Goal: Obtain resource: Obtain resource

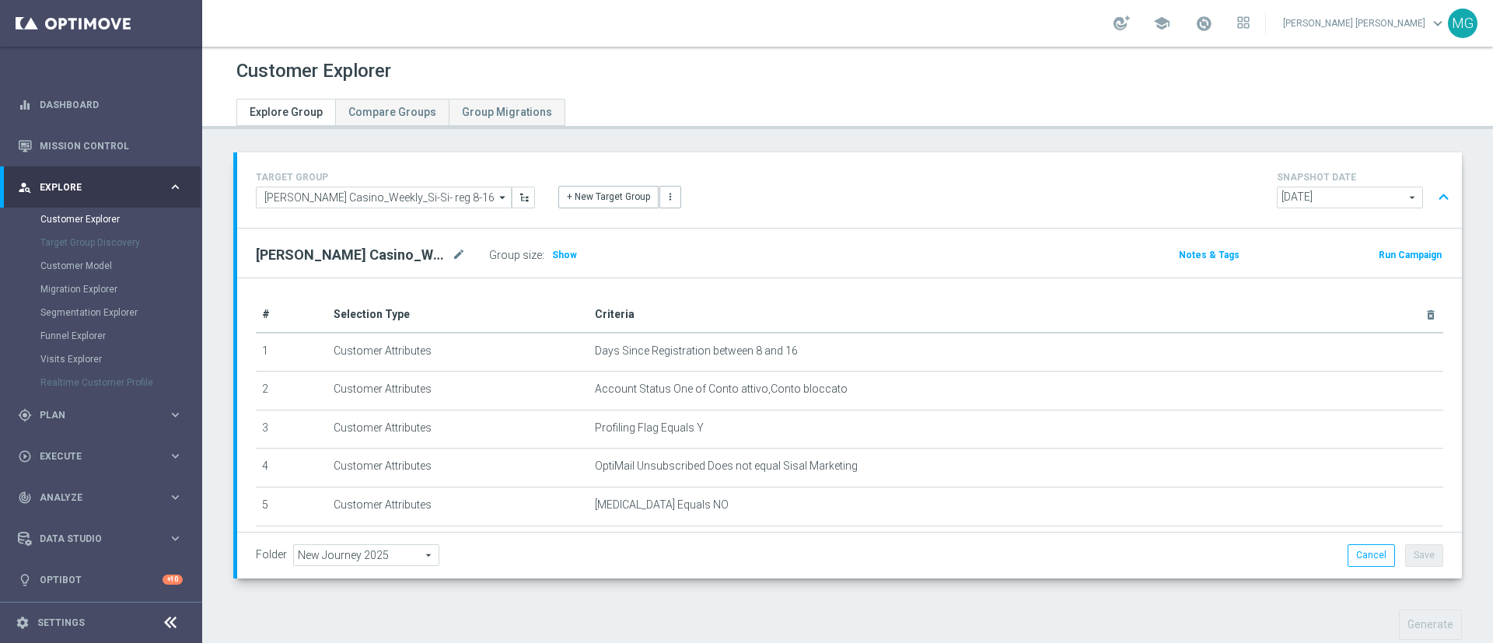
scroll to position [811, 0]
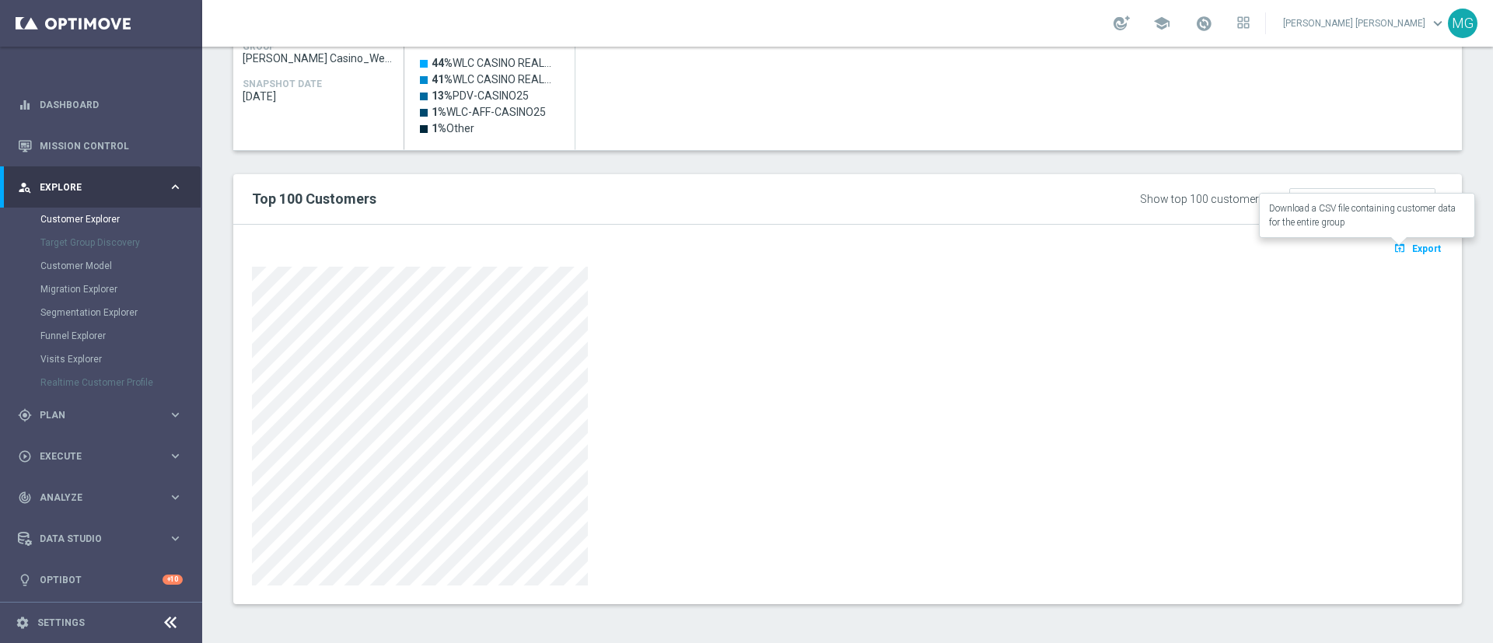
click at [1412, 248] on span "Export" at bounding box center [1426, 248] width 29 height 11
click at [68, 221] on link "Customer Explorer" at bounding box center [100, 219] width 121 height 12
click at [78, 142] on link "Mission Control" at bounding box center [111, 145] width 143 height 41
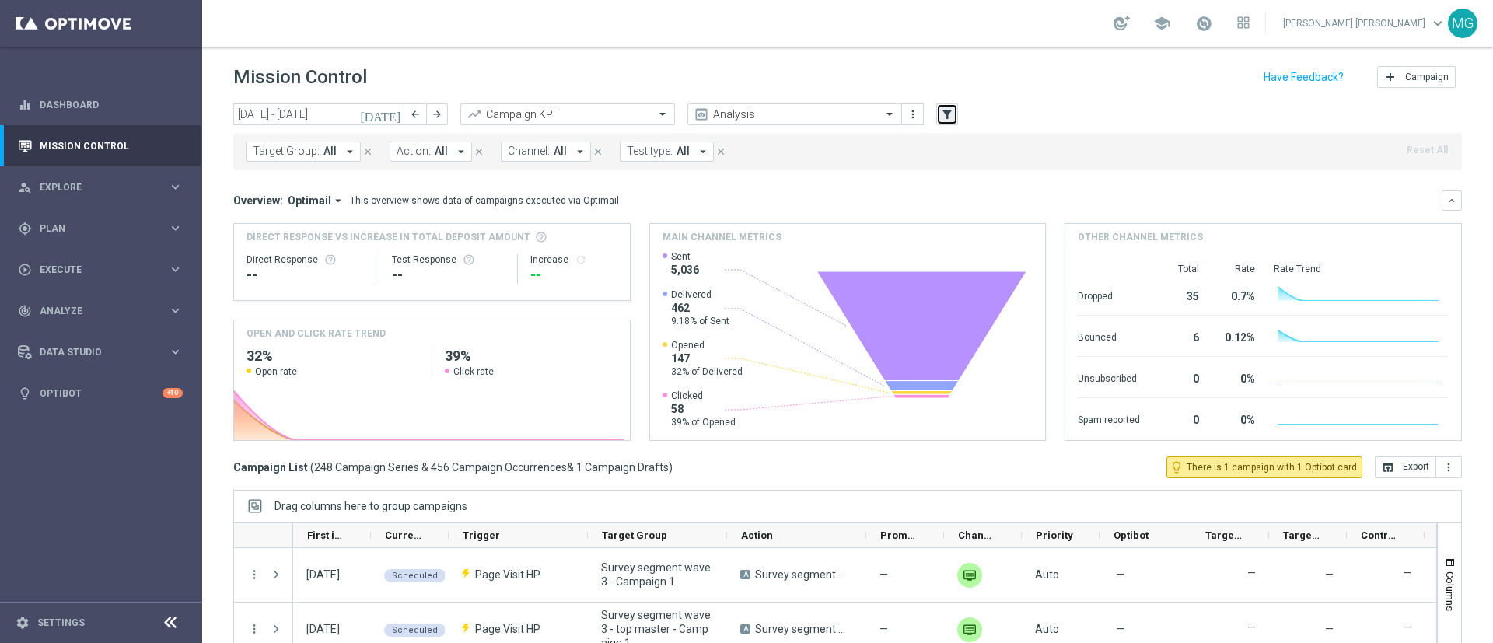
click at [946, 117] on icon "filter_alt" at bounding box center [947, 114] width 14 height 14
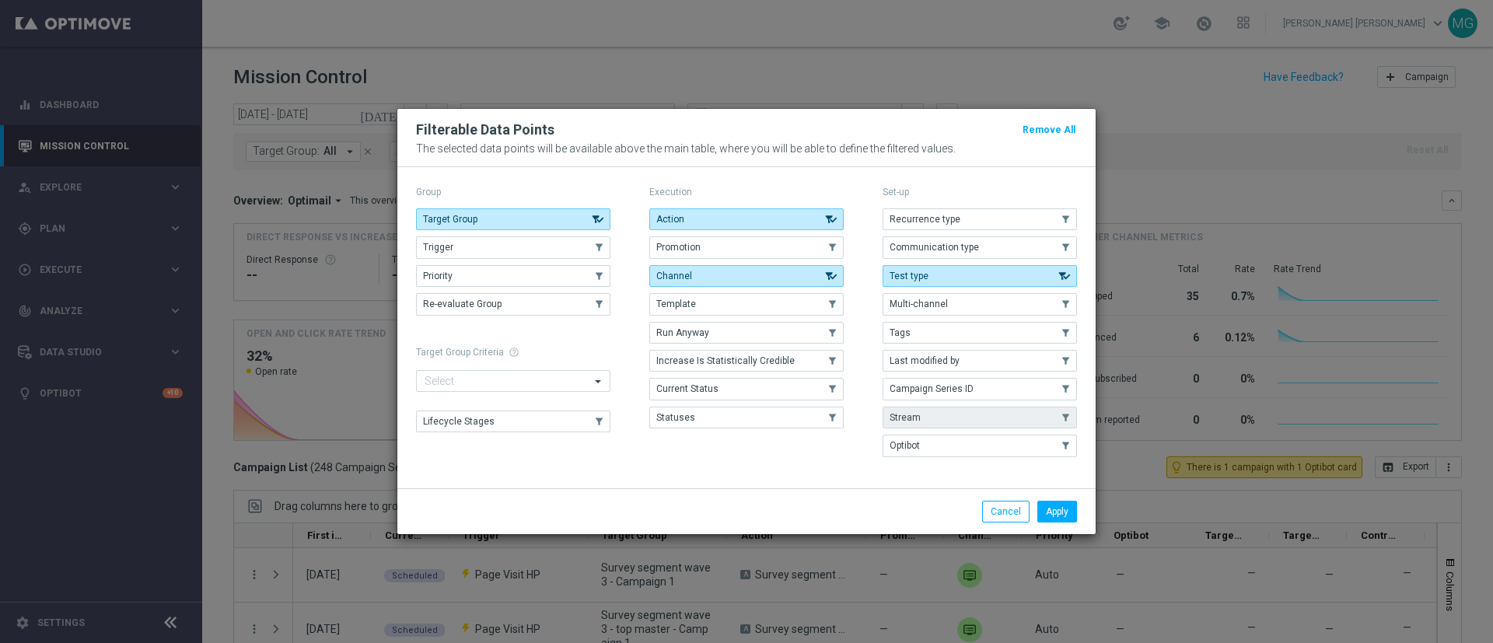
click at [953, 418] on button "Stream" at bounding box center [980, 418] width 194 height 22
click at [1068, 516] on button "Apply" at bounding box center [1057, 512] width 40 height 22
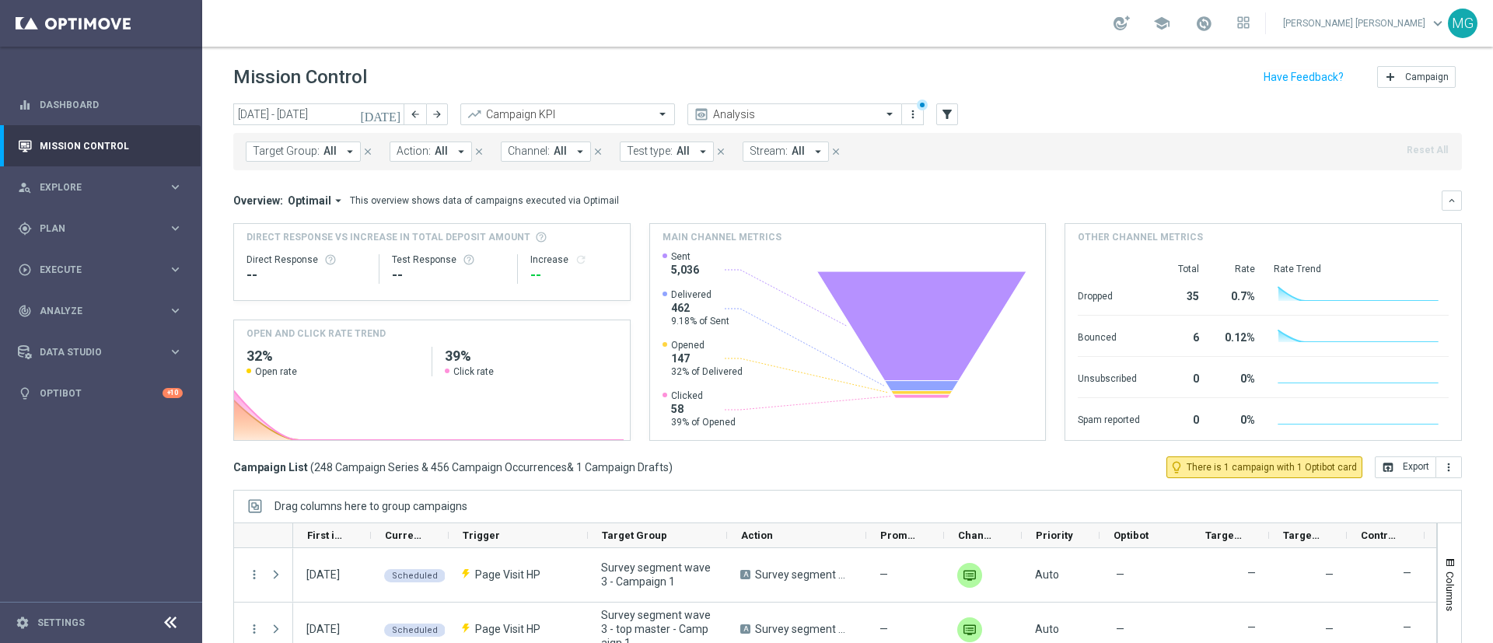
click at [768, 142] on button "Stream: All arrow_drop_down" at bounding box center [786, 152] width 86 height 20
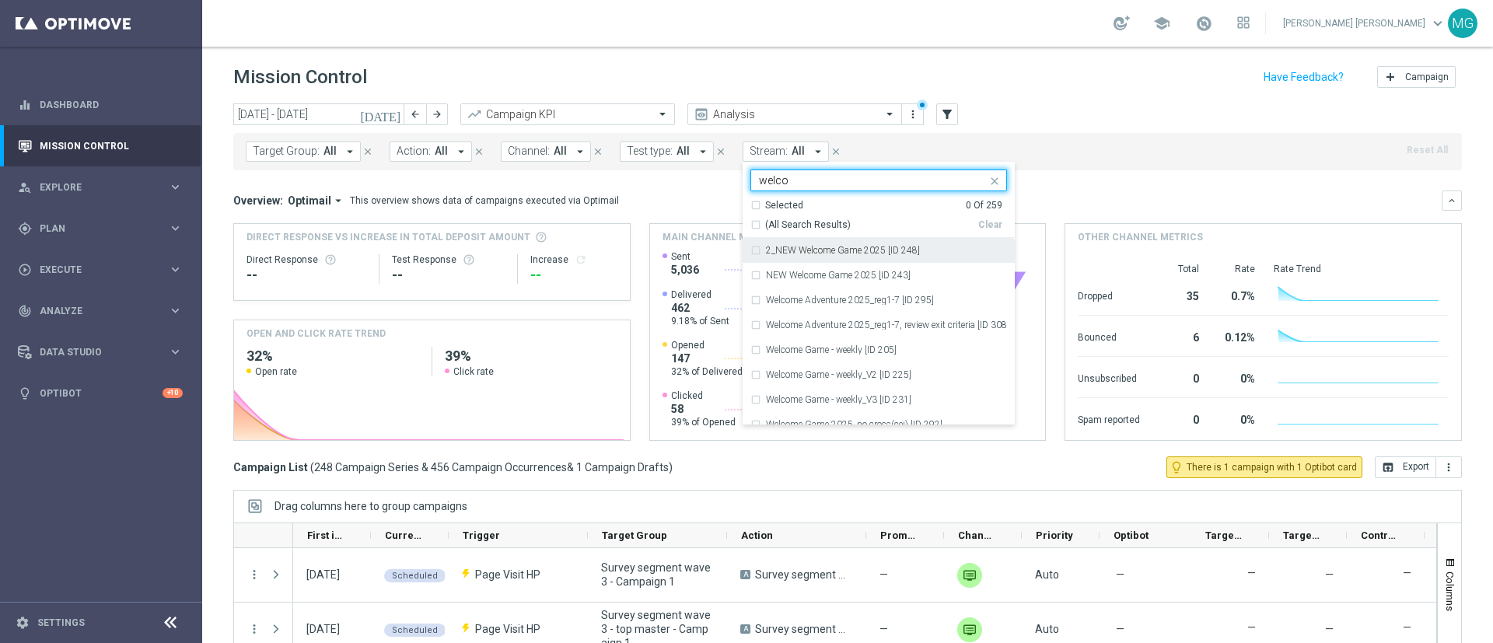
click at [795, 222] on span "(All Search Results)" at bounding box center [808, 225] width 86 height 13
type input "welco"
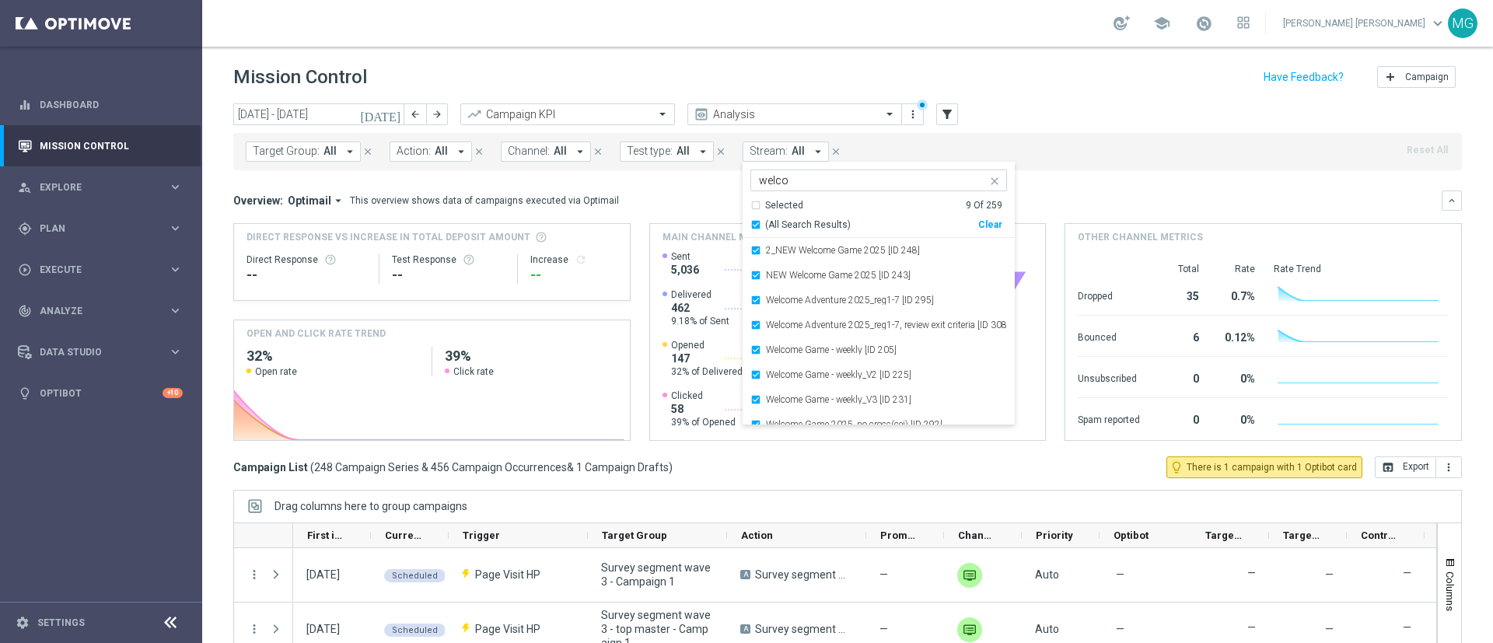
click at [1054, 198] on div "Overview: Optimail arrow_drop_down This overview shows data of campaigns execut…" at bounding box center [837, 201] width 1208 height 14
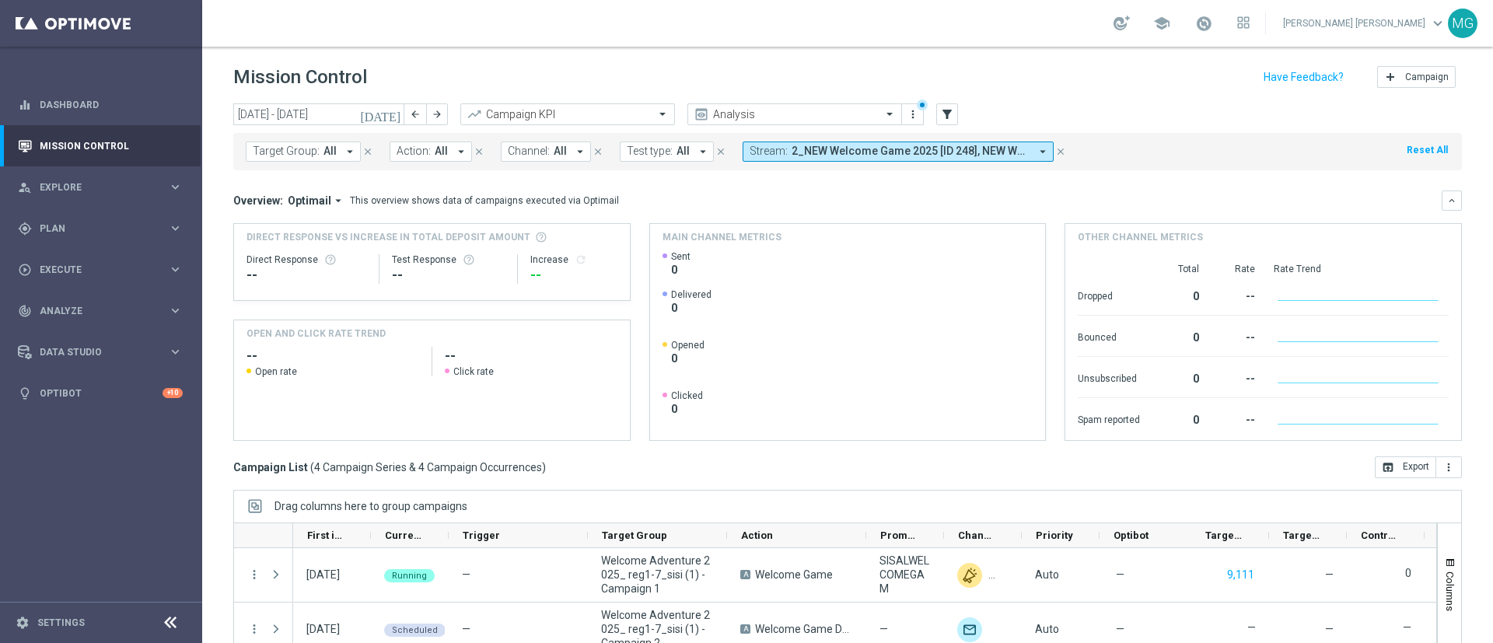
click at [566, 147] on button "Channel: All arrow_drop_down" at bounding box center [546, 152] width 90 height 20
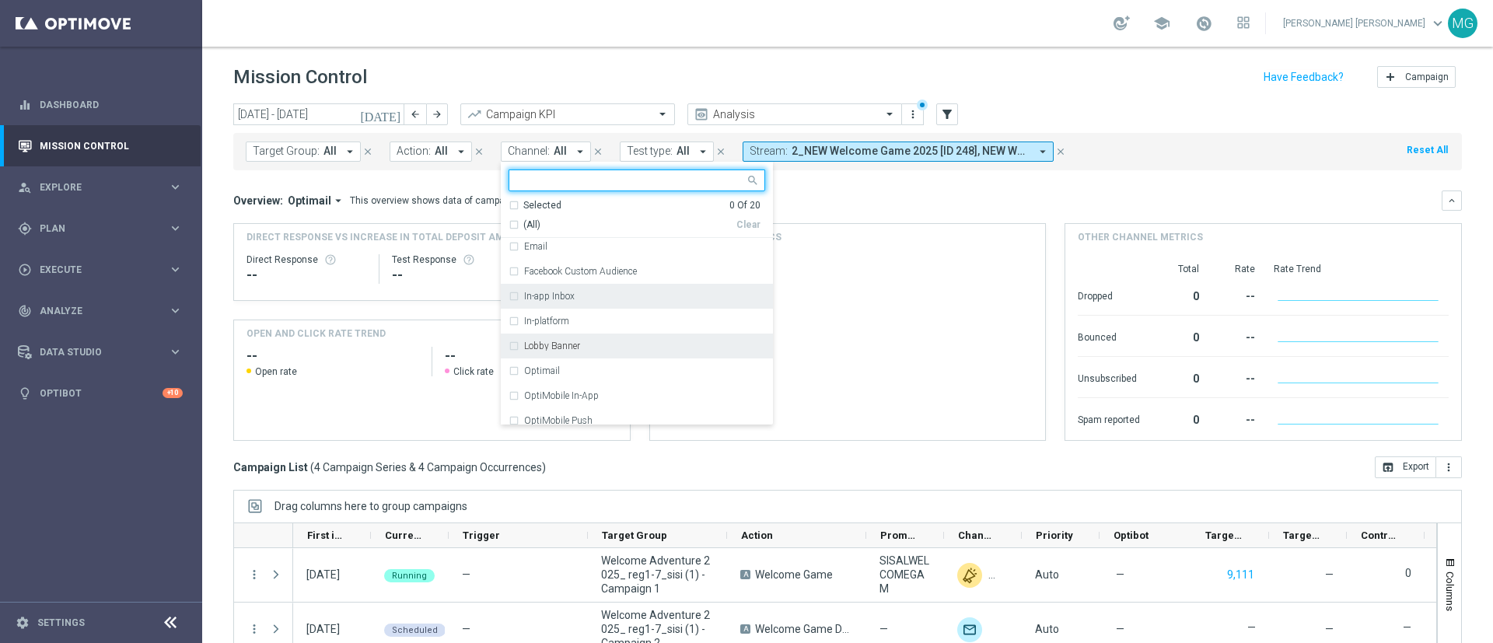
scroll to position [88, 0]
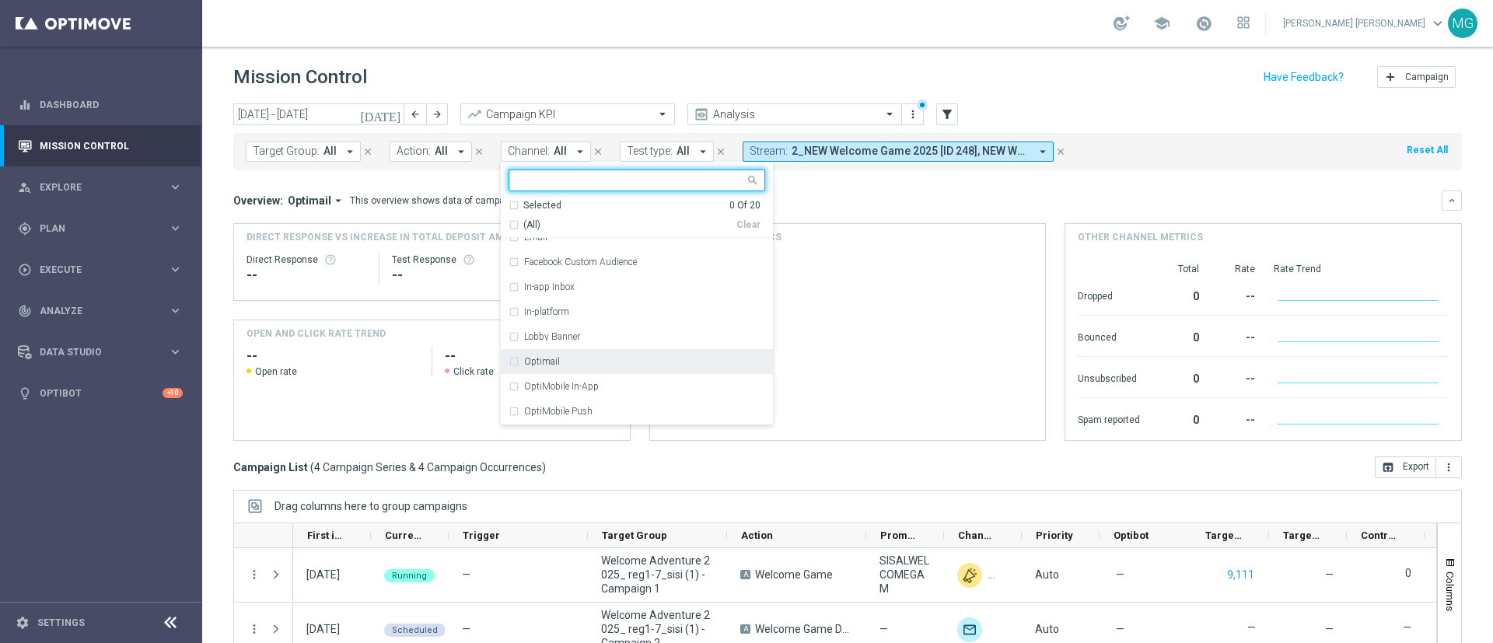
click at [552, 369] on div "Optimail" at bounding box center [637, 361] width 257 height 25
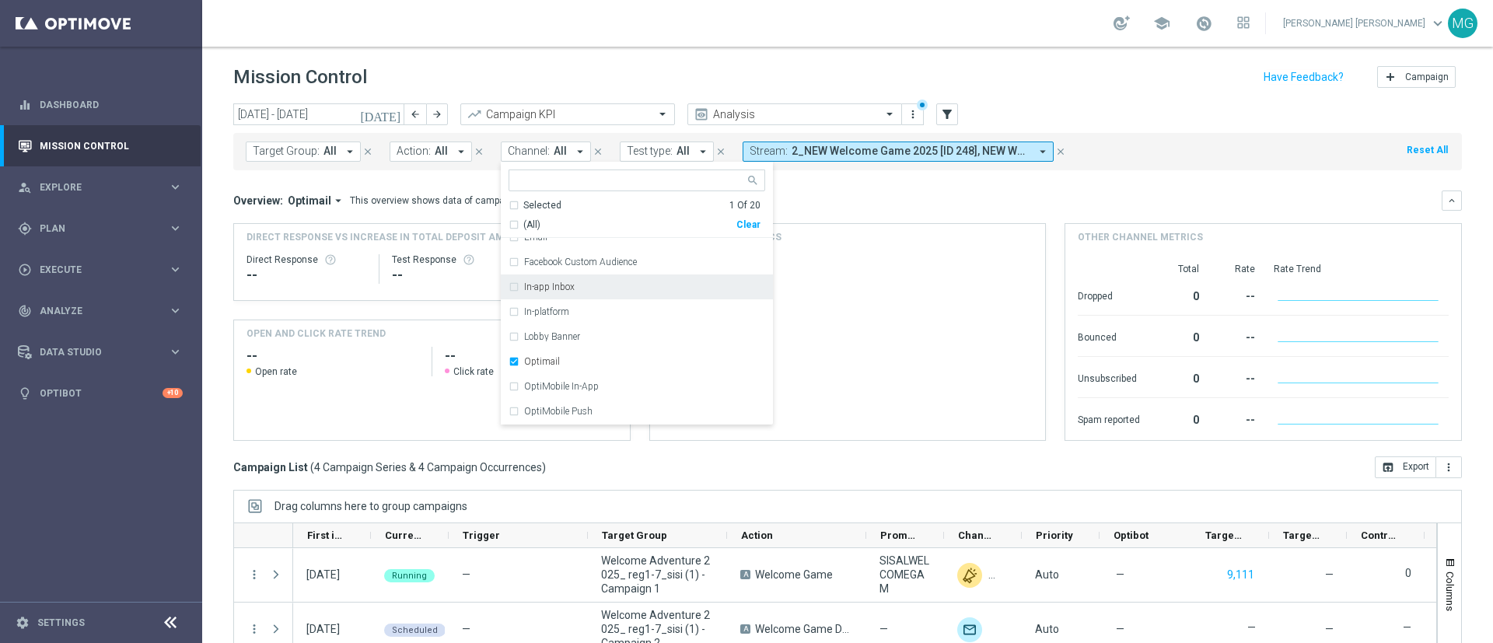
click at [935, 191] on div "Overview: Optimail arrow_drop_down This overview shows data of campaigns execut…" at bounding box center [847, 201] width 1229 height 20
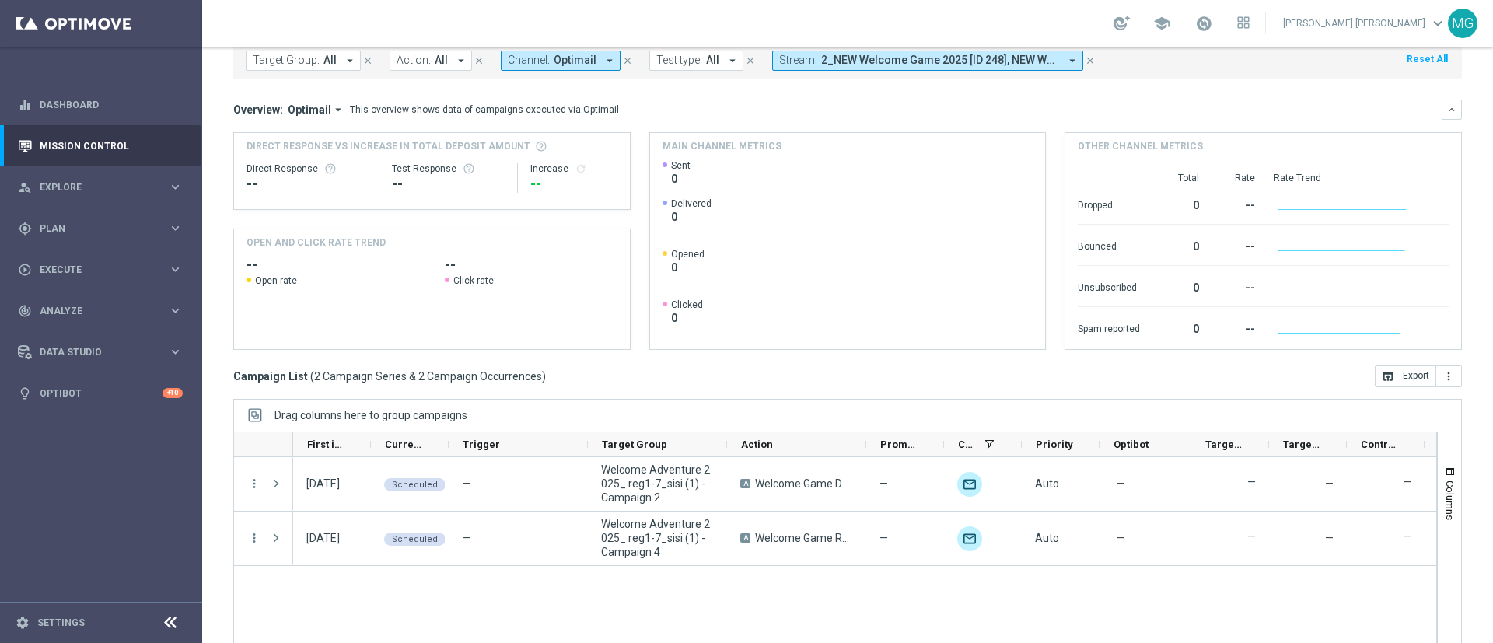
scroll to position [0, 0]
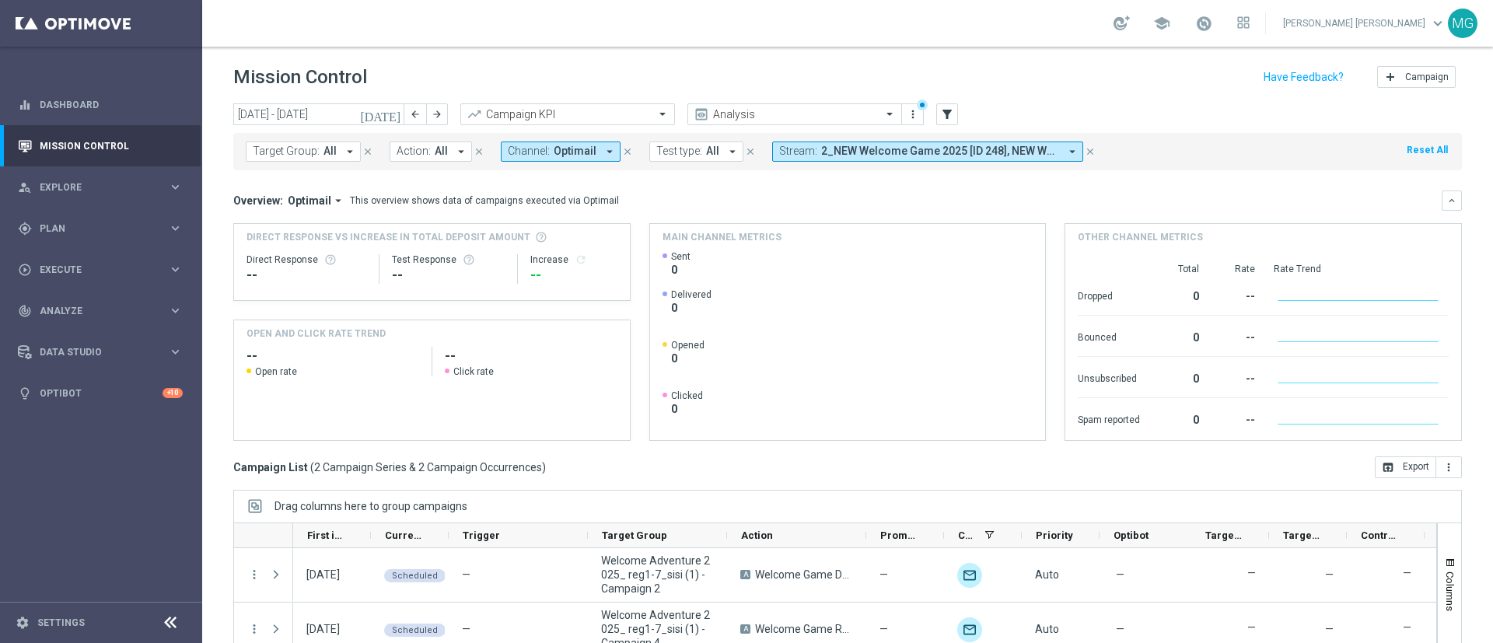
click at [397, 114] on icon "today" at bounding box center [381, 114] width 42 height 14
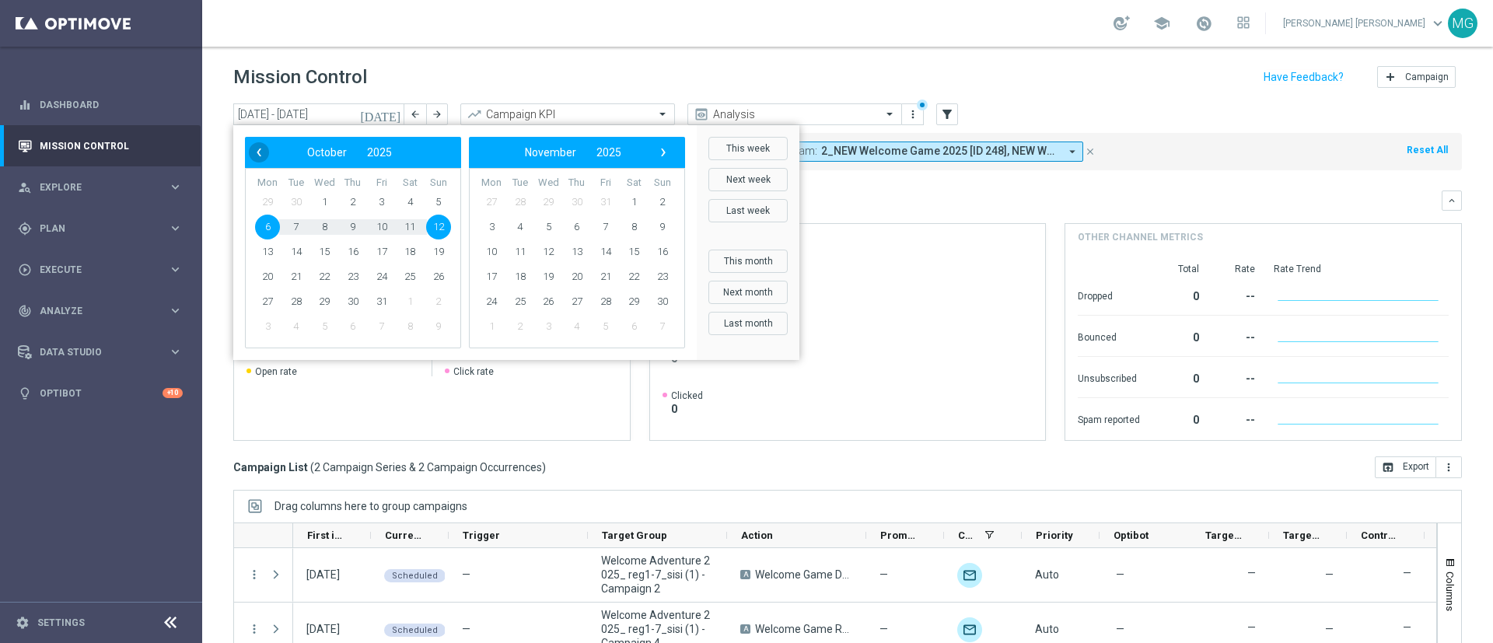
click at [257, 148] on span "‹" at bounding box center [259, 152] width 20 height 20
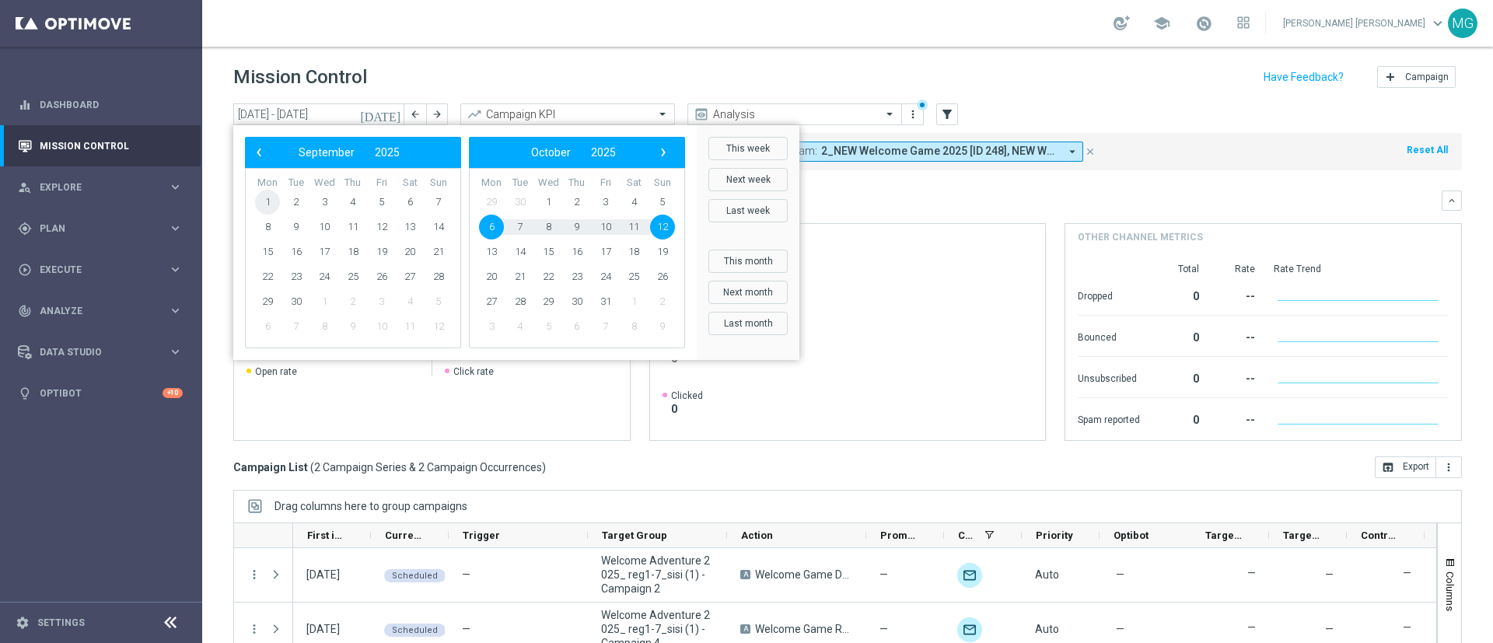
click at [274, 198] on span "1" at bounding box center [267, 202] width 25 height 25
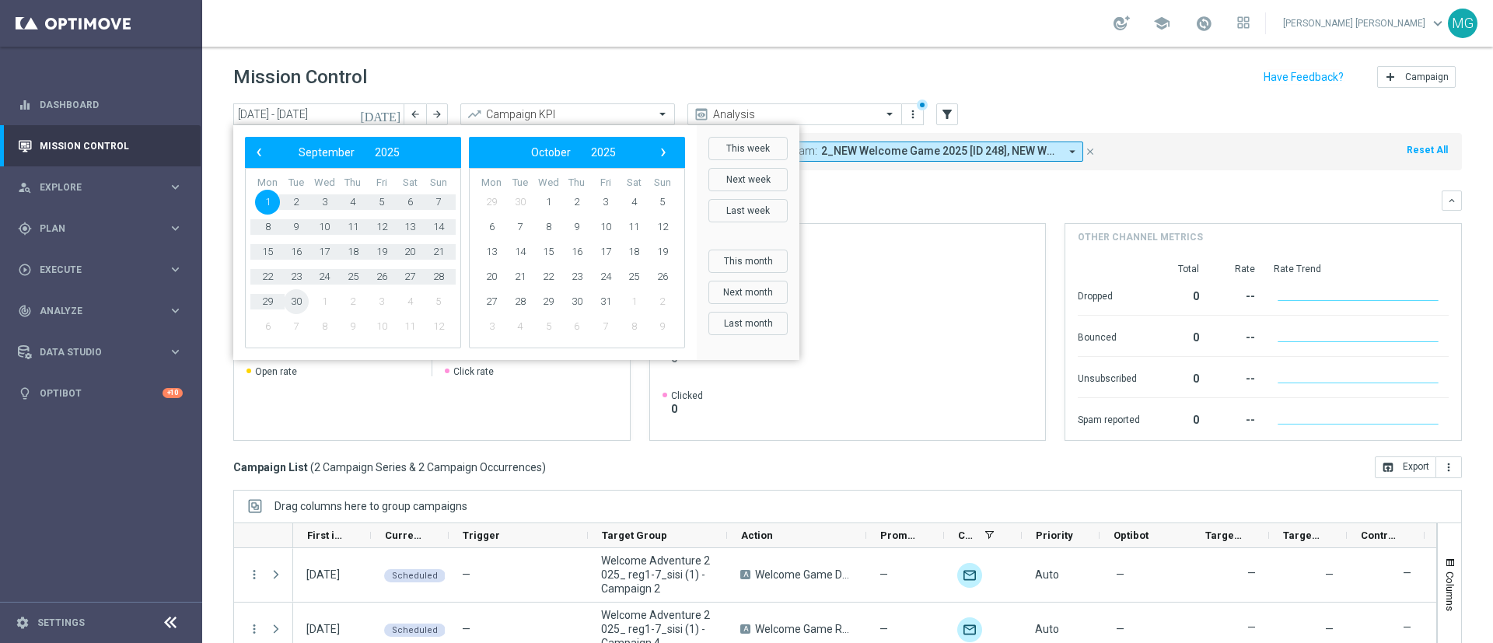
click at [297, 301] on span "30" at bounding box center [296, 301] width 25 height 25
type input "01 Sep 2025 - 30 Sep 2025"
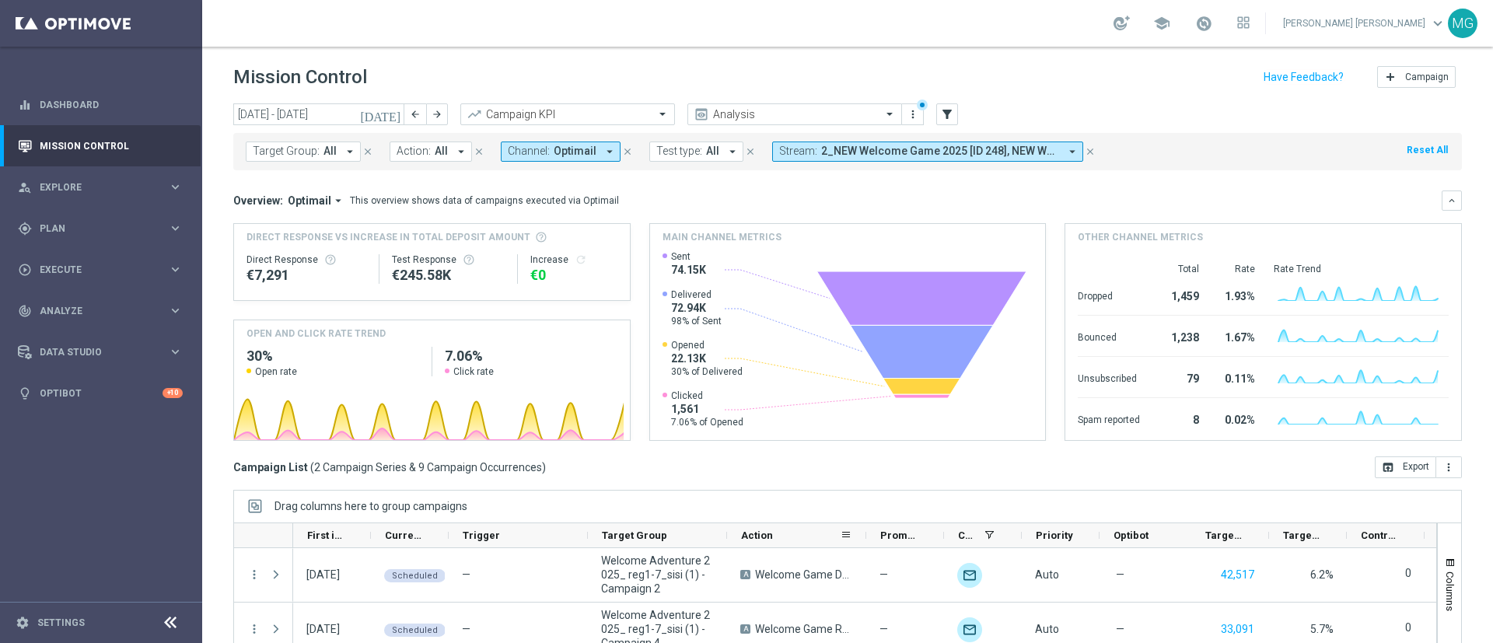
scroll to position [135, 0]
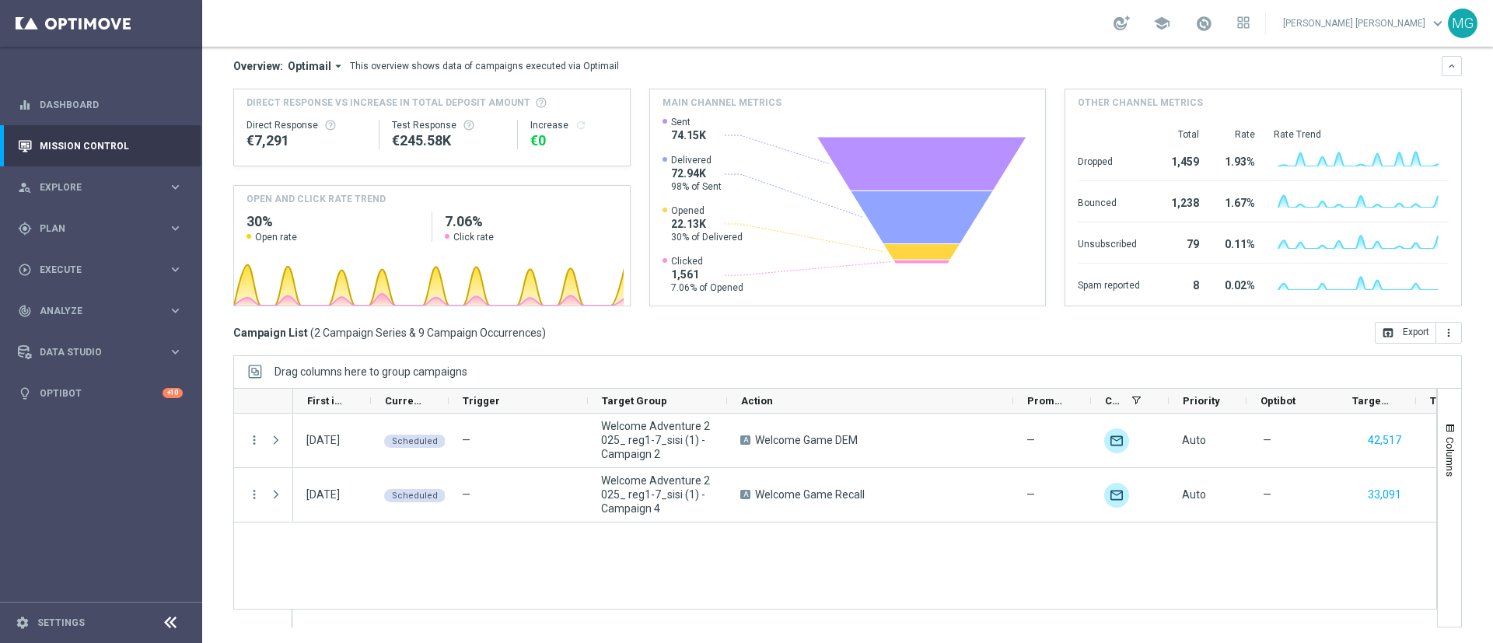
drag, startPoint x: 864, startPoint y: 397, endPoint x: 1012, endPoint y: 386, distance: 148.1
click at [1012, 386] on div "Drag columns here to group campaigns Drag here to set column labels" at bounding box center [847, 491] width 1229 height 272
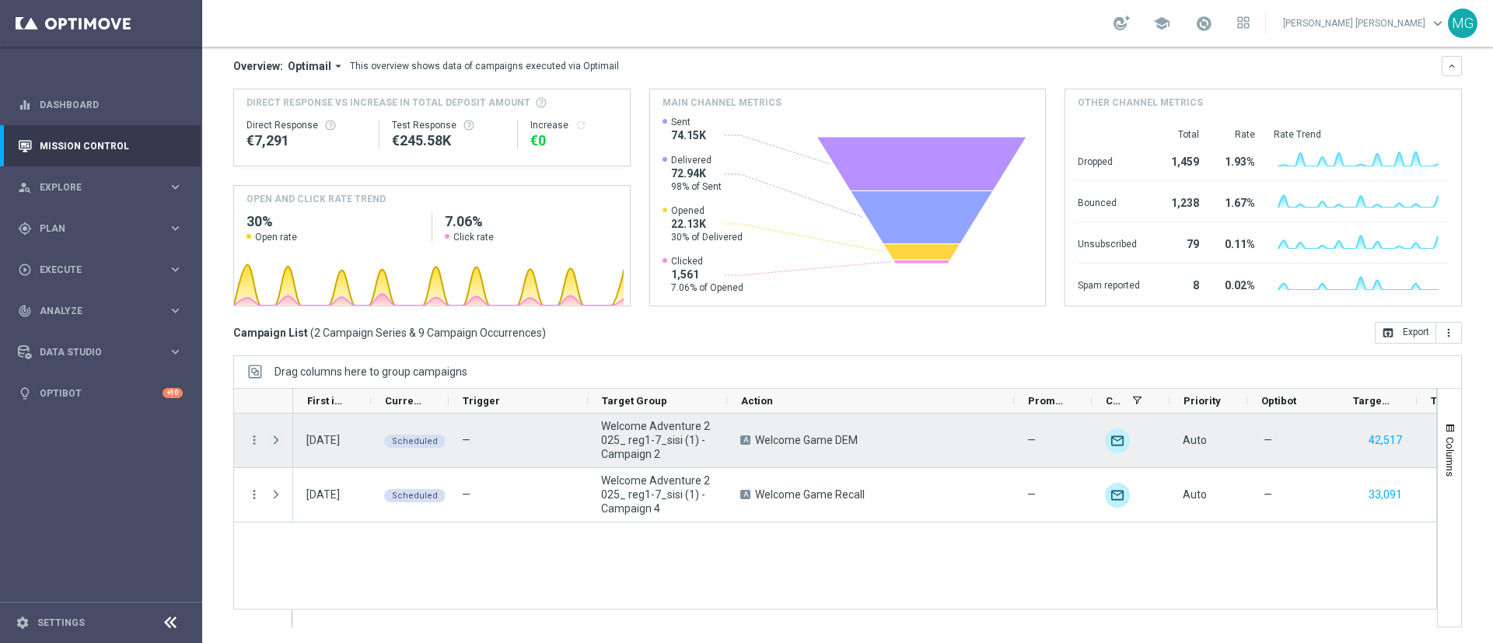
click at [276, 440] on span "Press SPACE to select this row." at bounding box center [276, 440] width 14 height 12
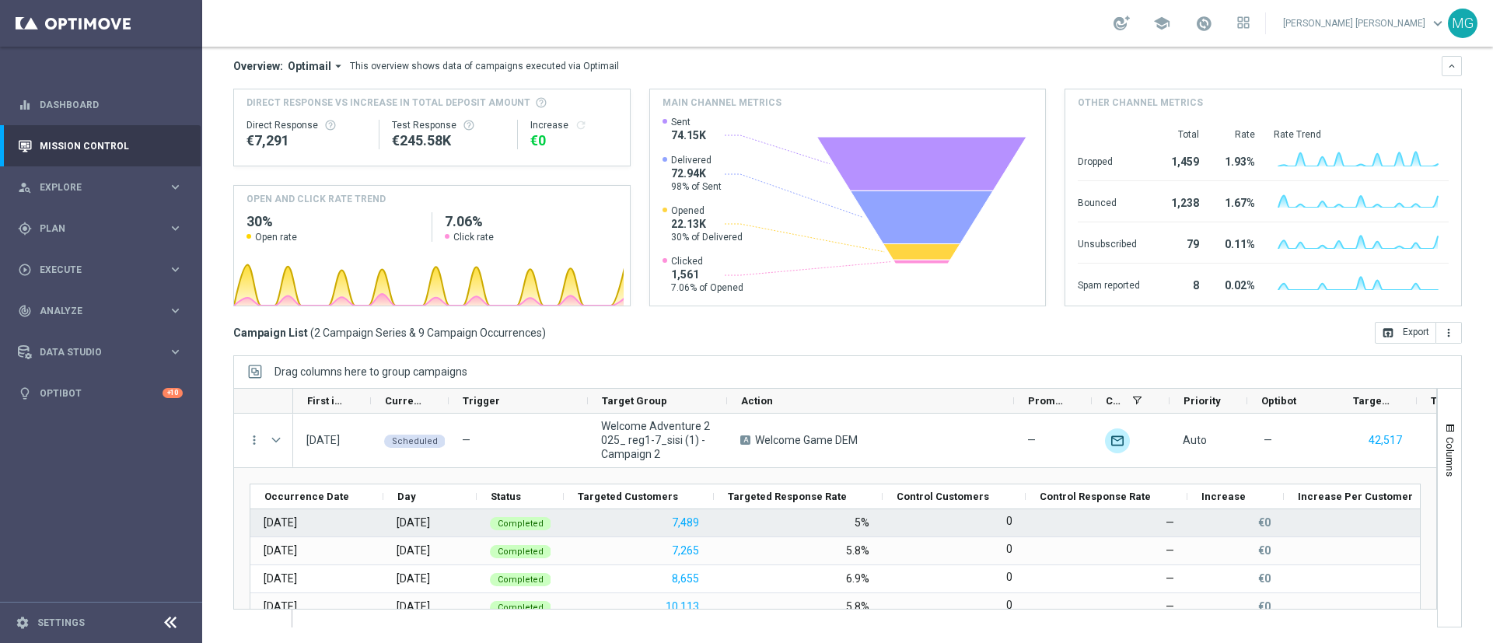
click at [653, 531] on div "Occurrence Date" at bounding box center [835, 574] width 1171 height 180
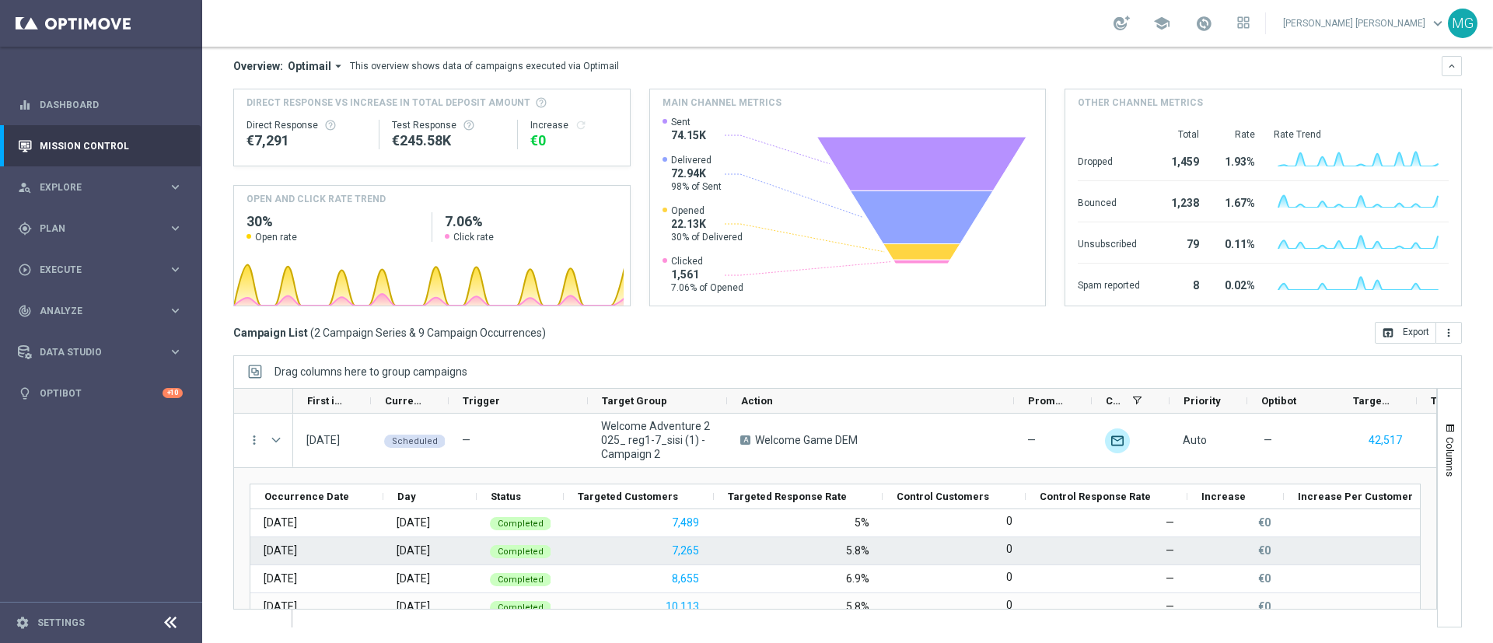
scroll to position [4, 0]
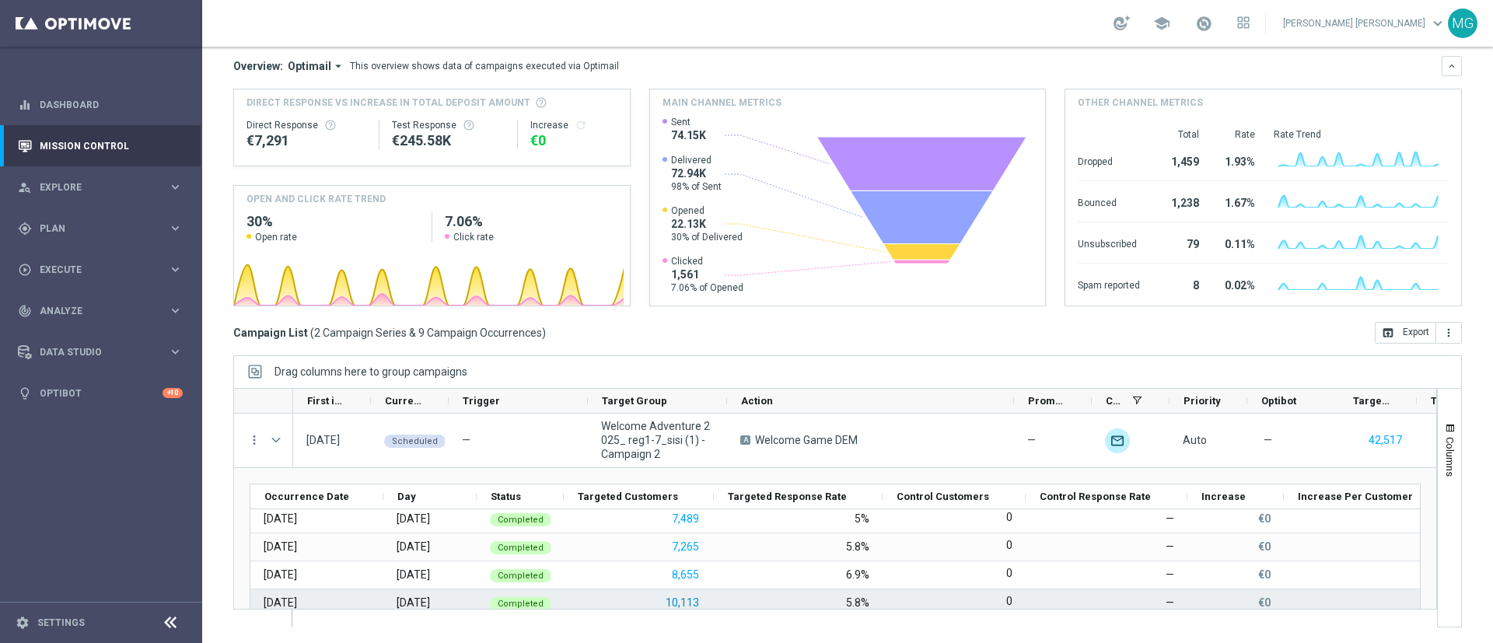
click at [679, 605] on button "10,113" at bounding box center [682, 602] width 37 height 19
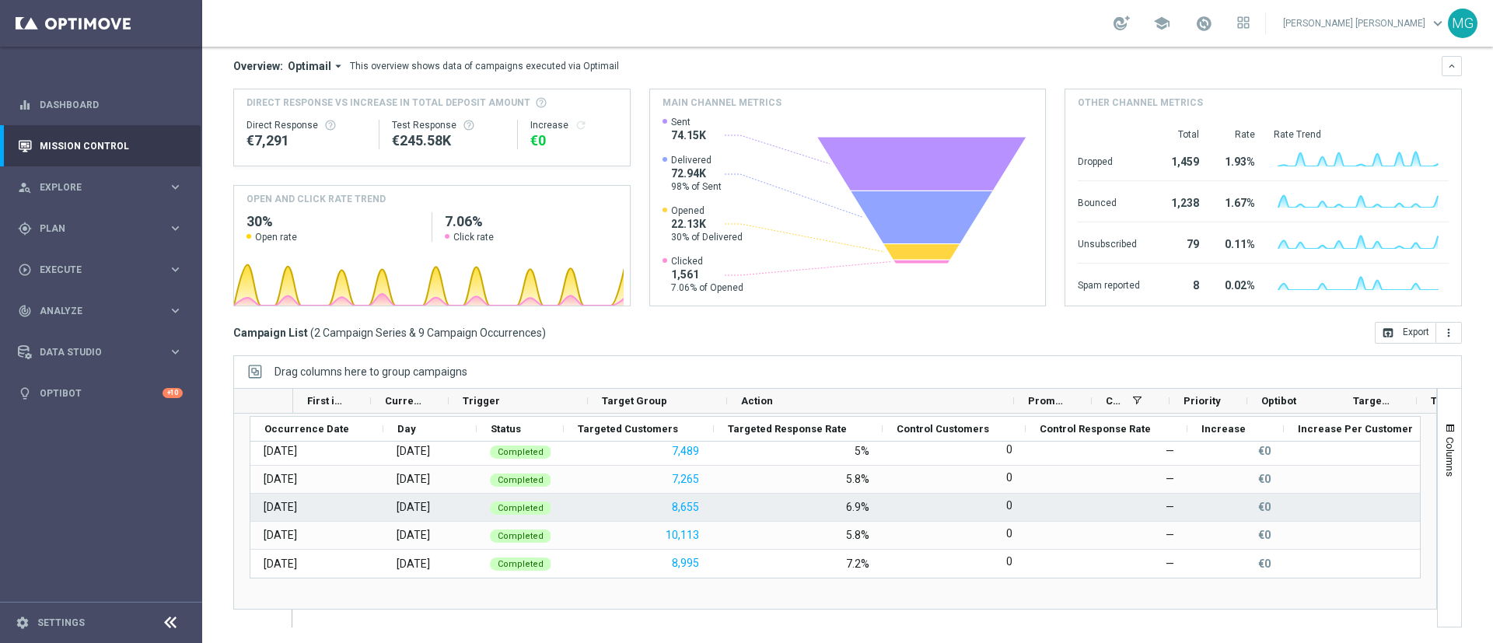
scroll to position [96, 0]
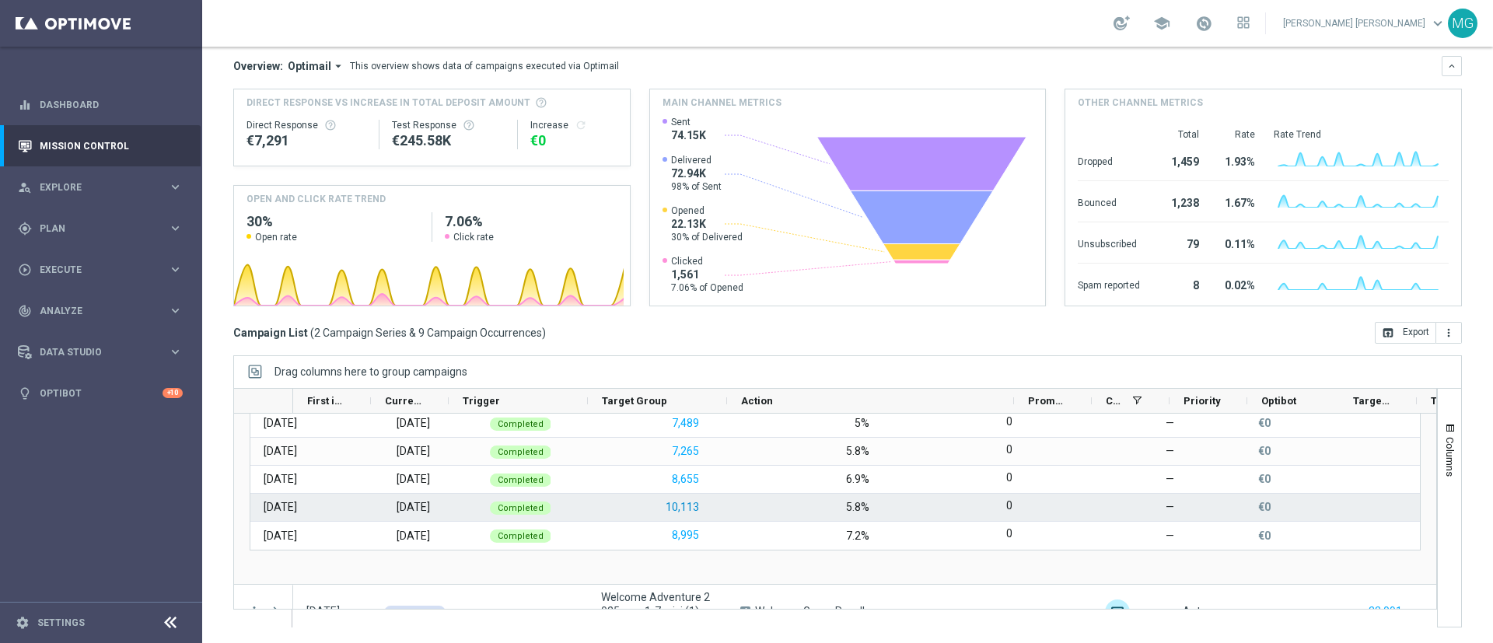
click at [674, 500] on button "10,113" at bounding box center [682, 507] width 37 height 19
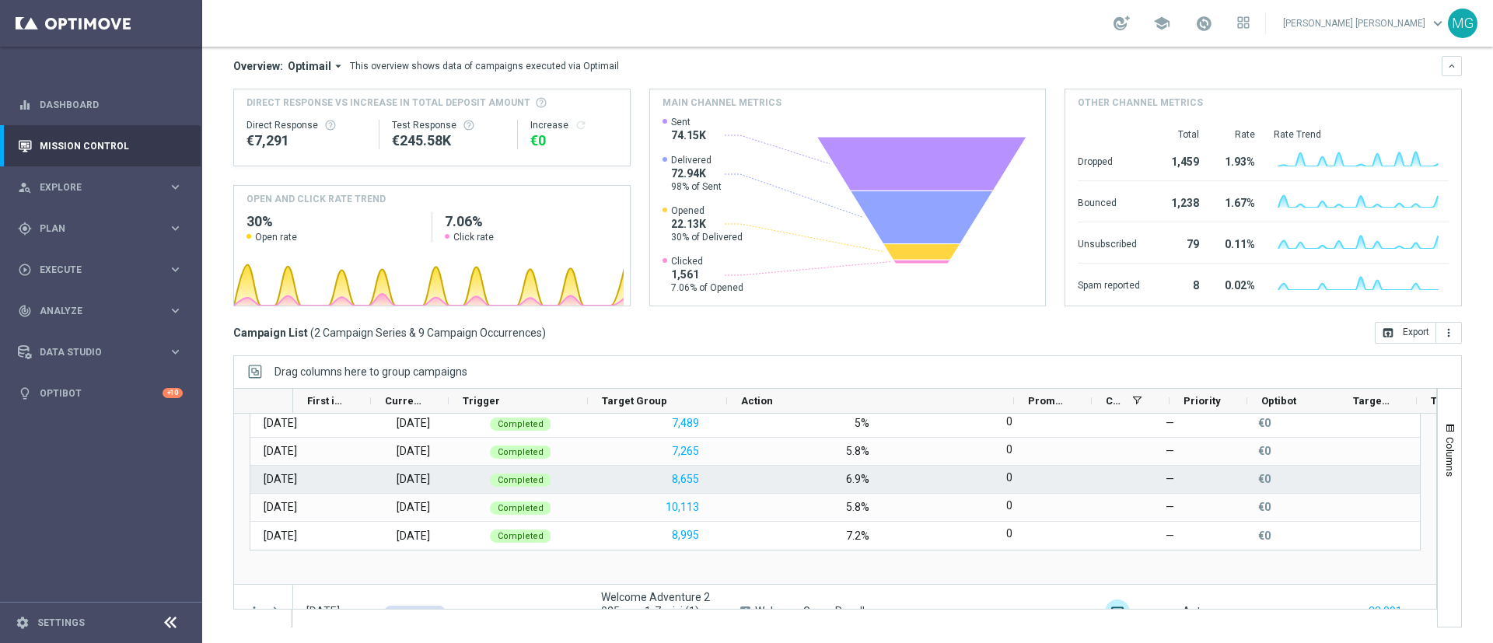
scroll to position [126, 0]
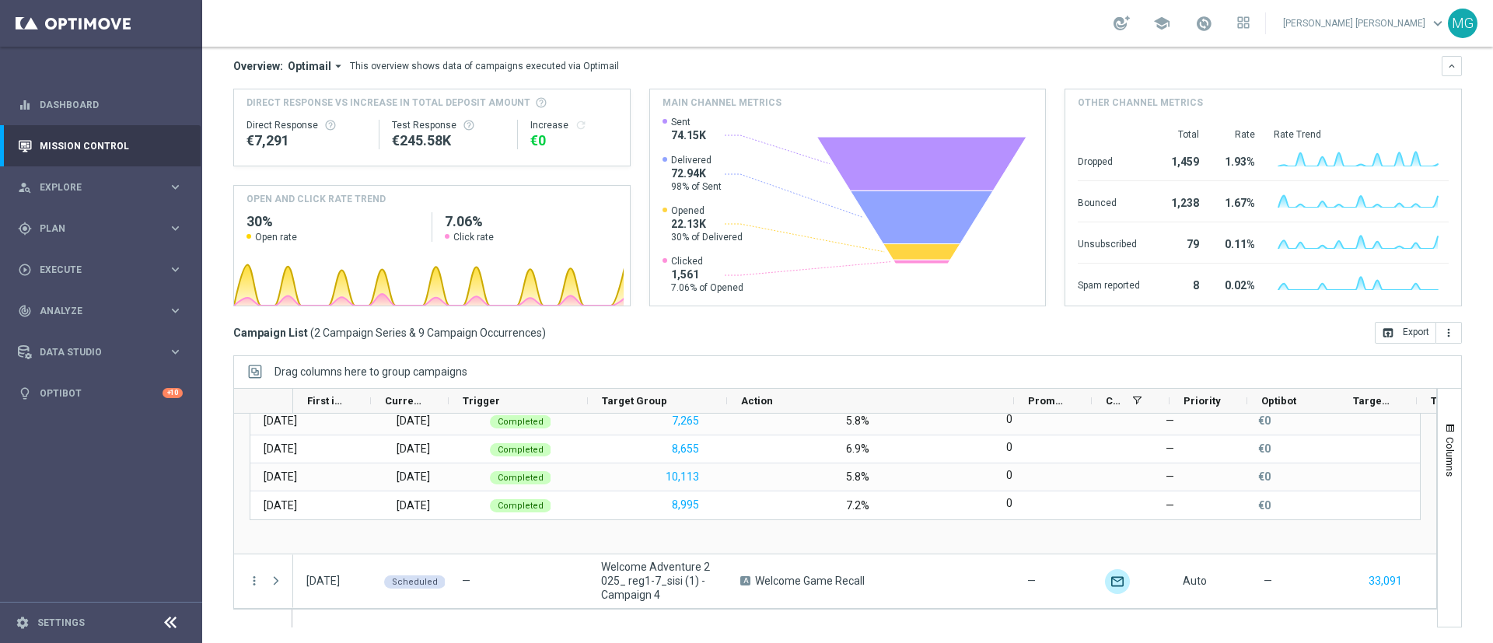
click at [813, 332] on div "Campaign List ( 2 Campaign Series & 9 Campaign Occurrences ) open_in_browser Ex…" at bounding box center [847, 333] width 1229 height 22
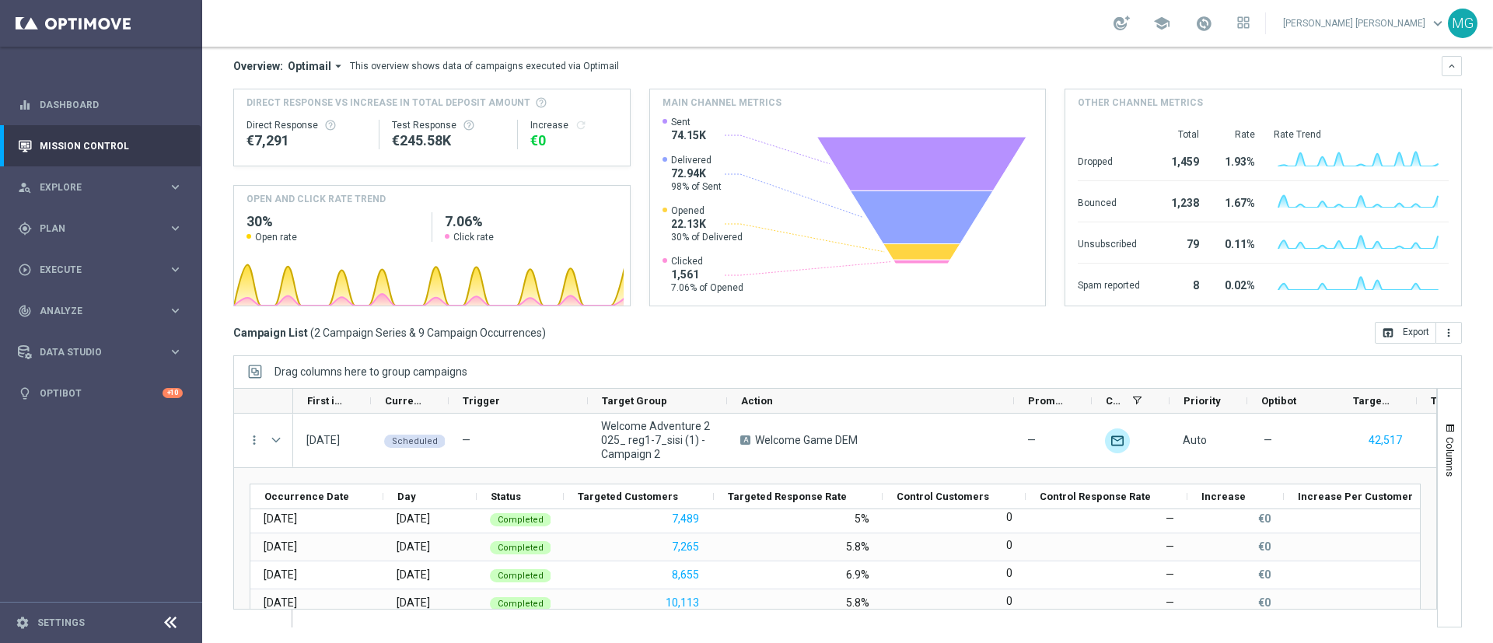
scroll to position [0, 0]
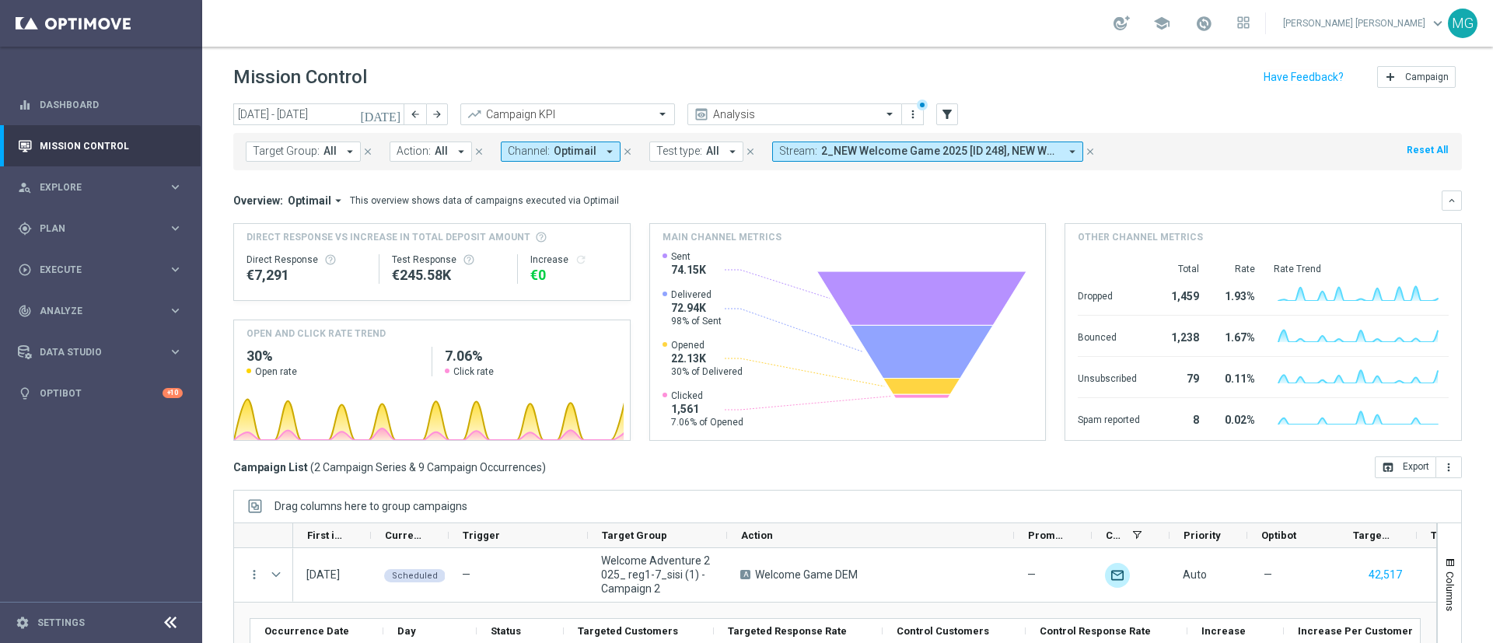
click at [603, 152] on icon "arrow_drop_down" at bounding box center [610, 152] width 14 height 14
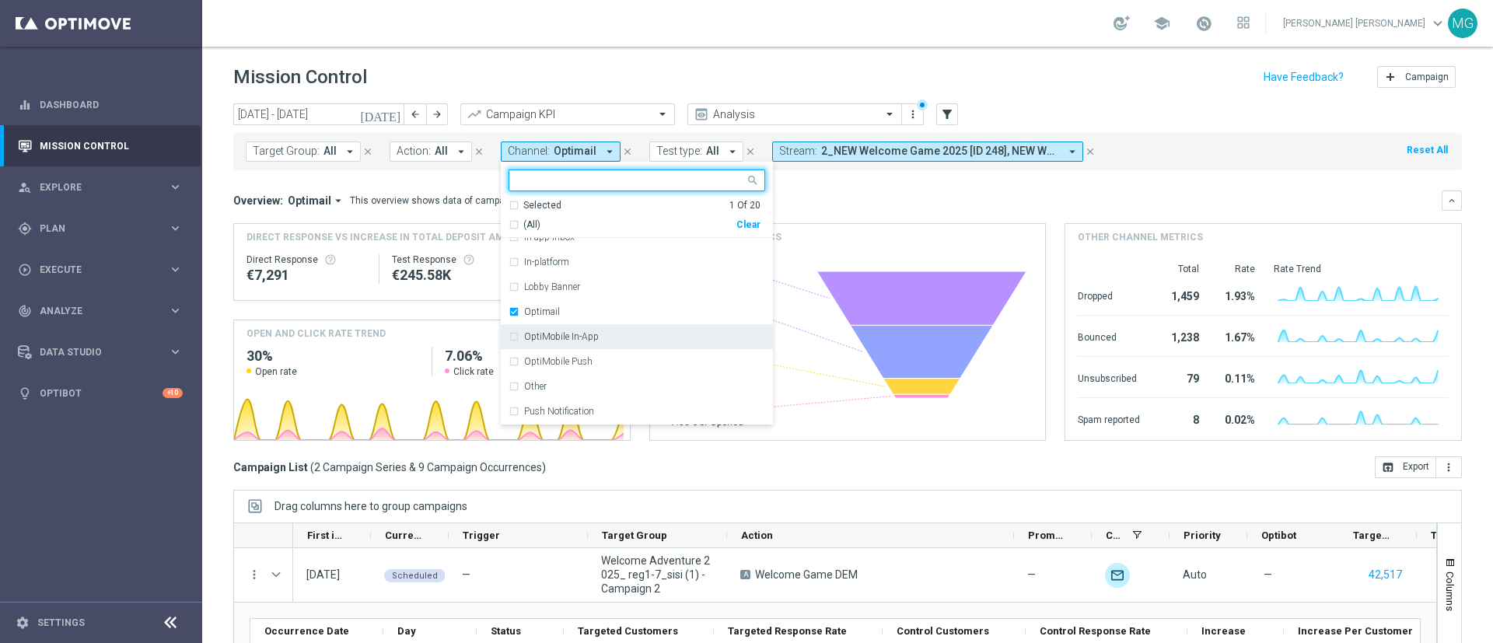
scroll to position [142, 0]
click at [555, 306] on div "Optimail" at bounding box center [644, 306] width 241 height 9
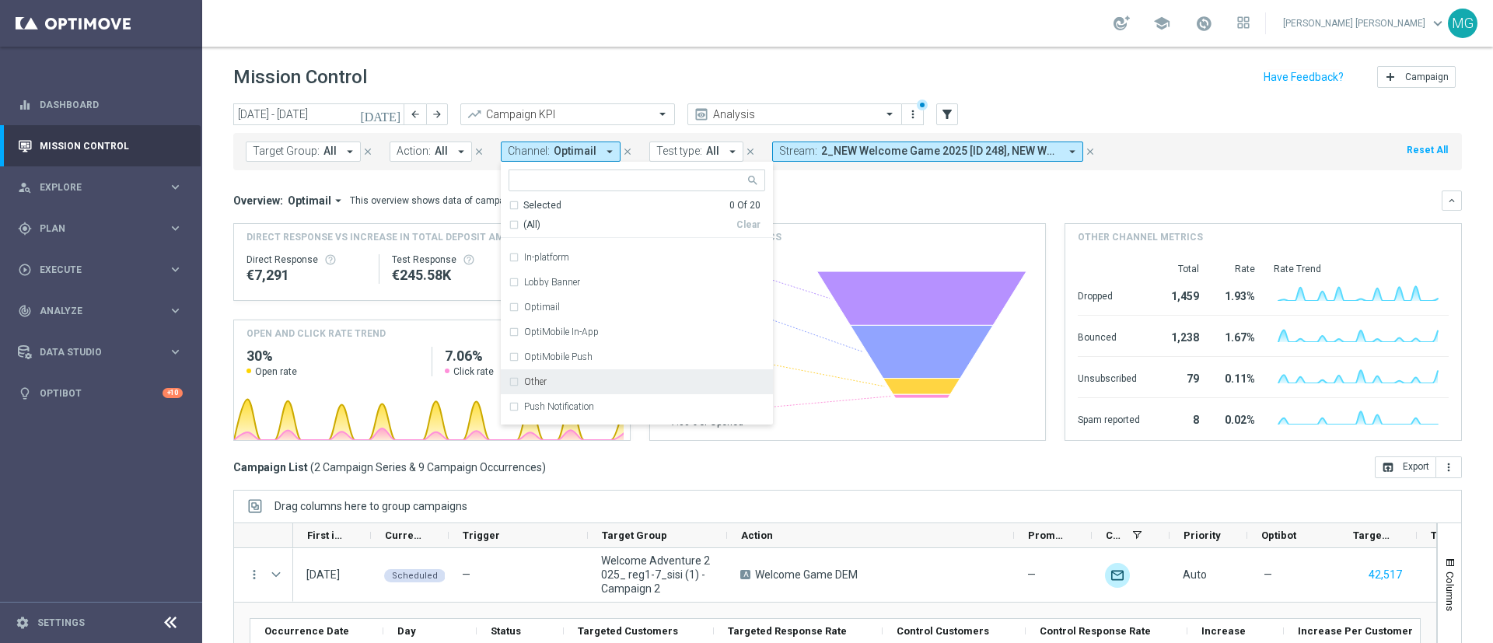
click at [538, 379] on label "Other" at bounding box center [535, 381] width 23 height 9
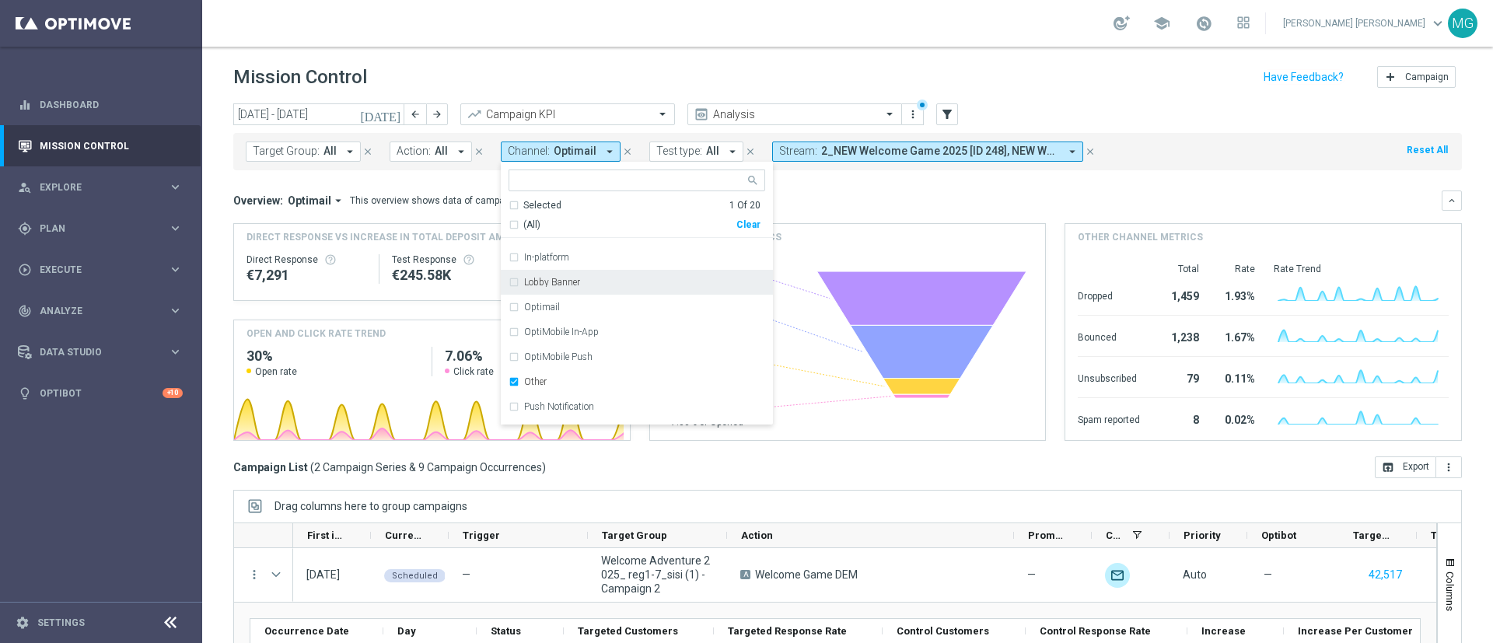
click at [883, 208] on div "Overview: Optimail arrow_drop_down This overview shows data of campaigns execut…" at bounding box center [847, 201] width 1229 height 20
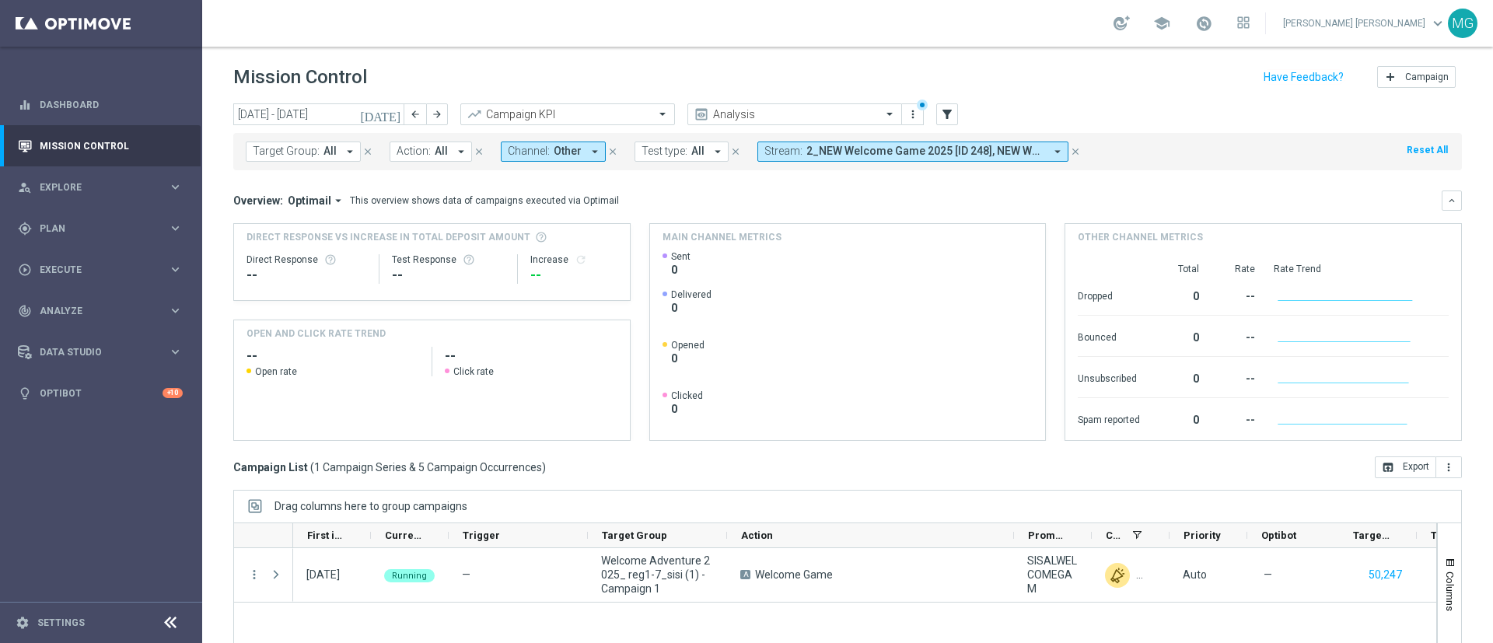
scroll to position [135, 0]
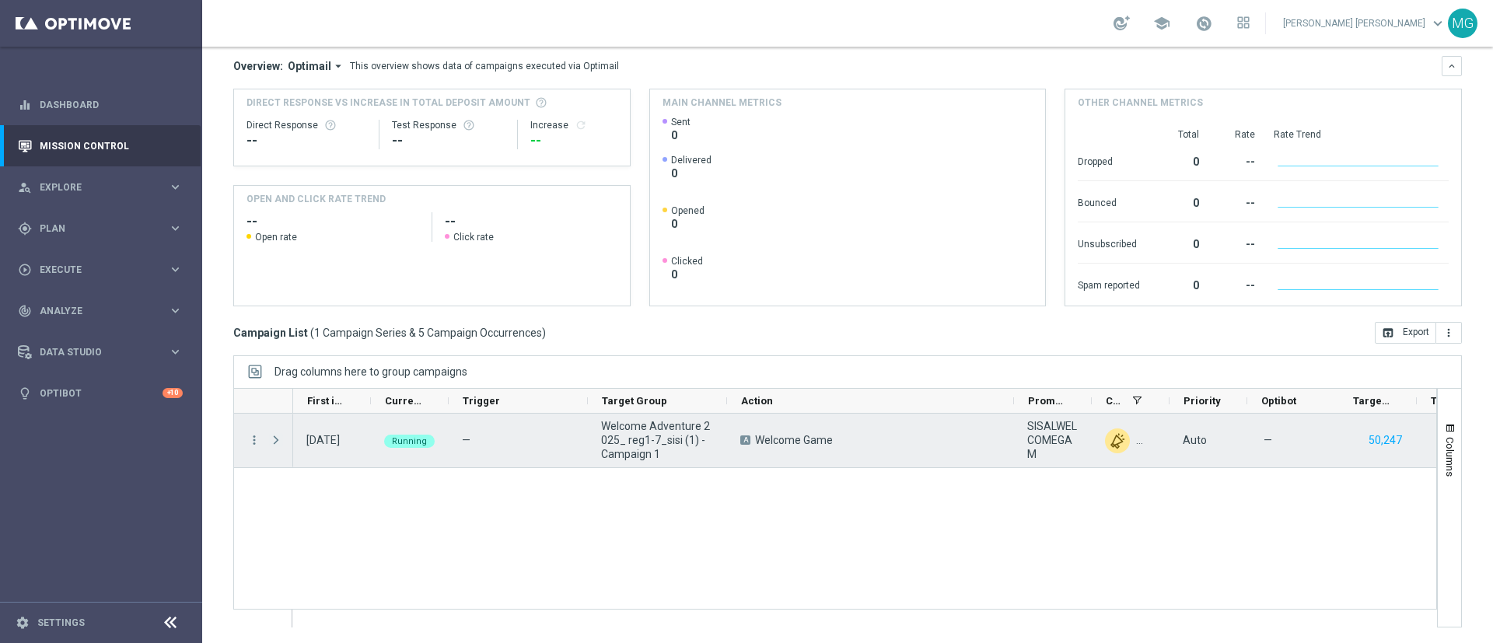
click at [276, 438] on span at bounding box center [276, 440] width 14 height 12
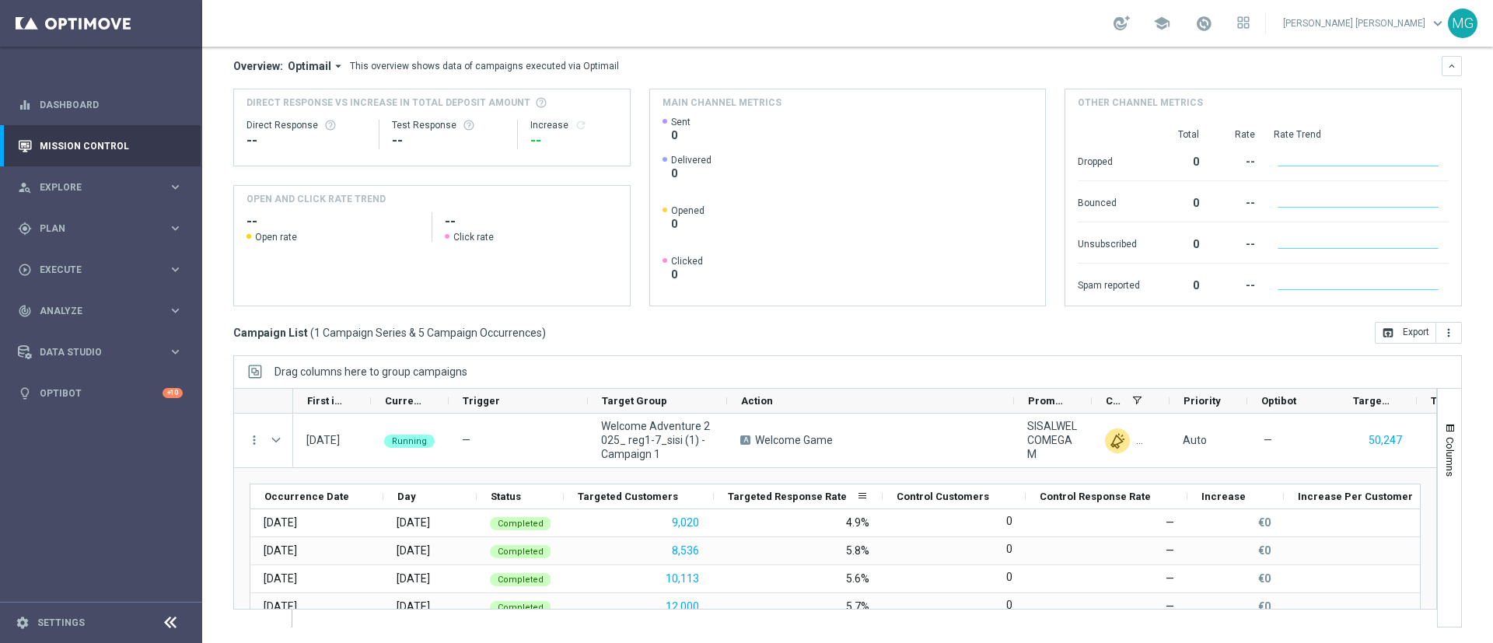
scroll to position [72, 0]
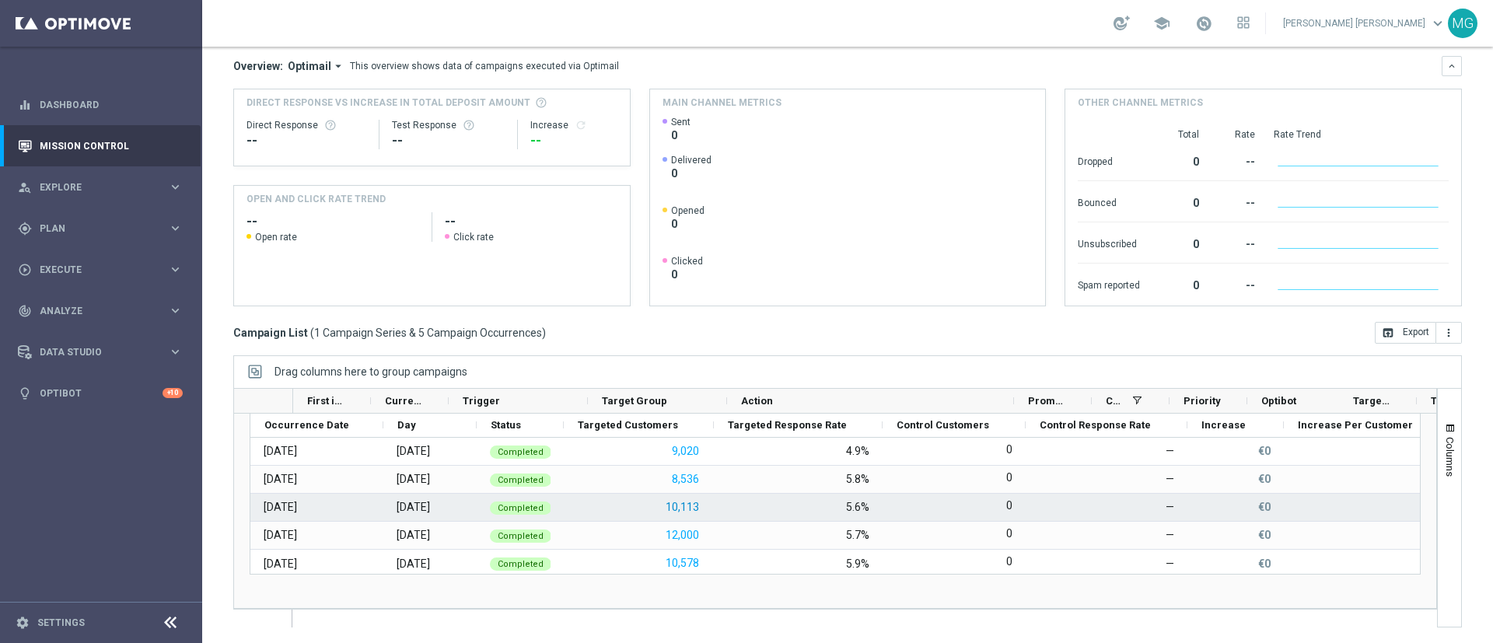
click at [679, 509] on button "10,113" at bounding box center [682, 507] width 37 height 19
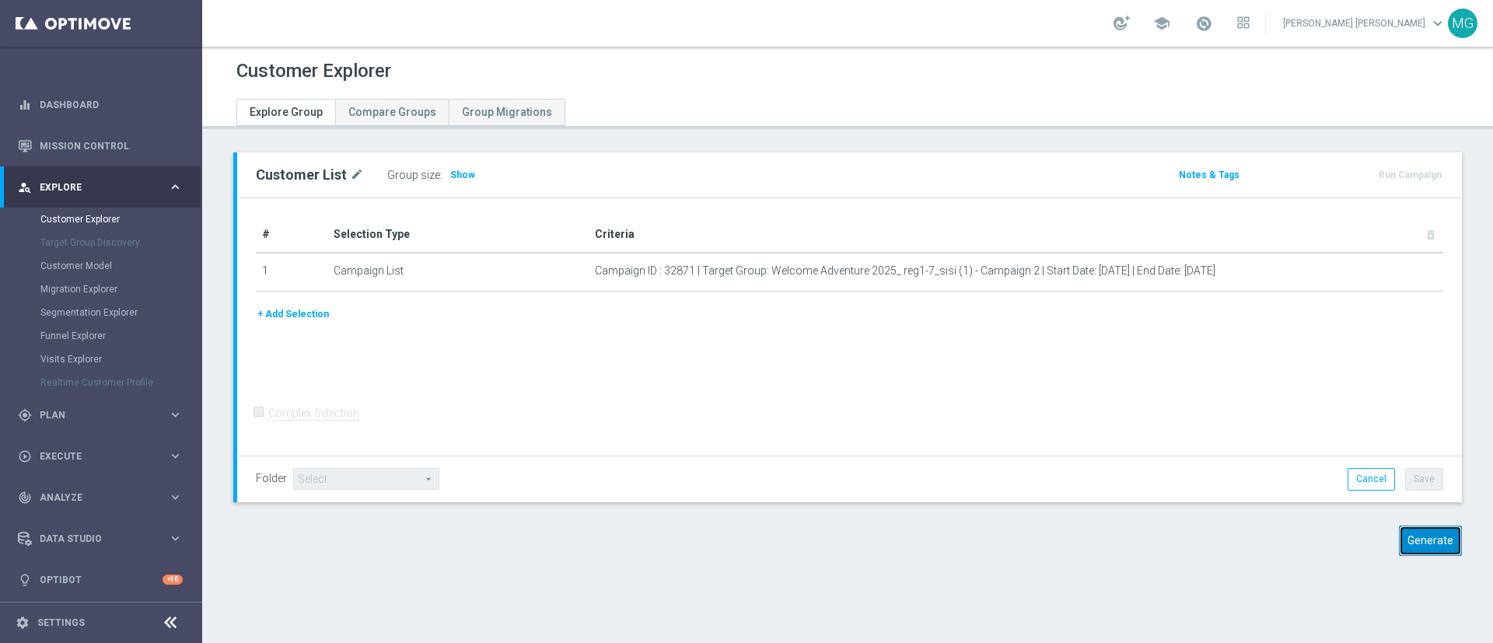
click at [1401, 546] on button "Generate" at bounding box center [1430, 541] width 63 height 30
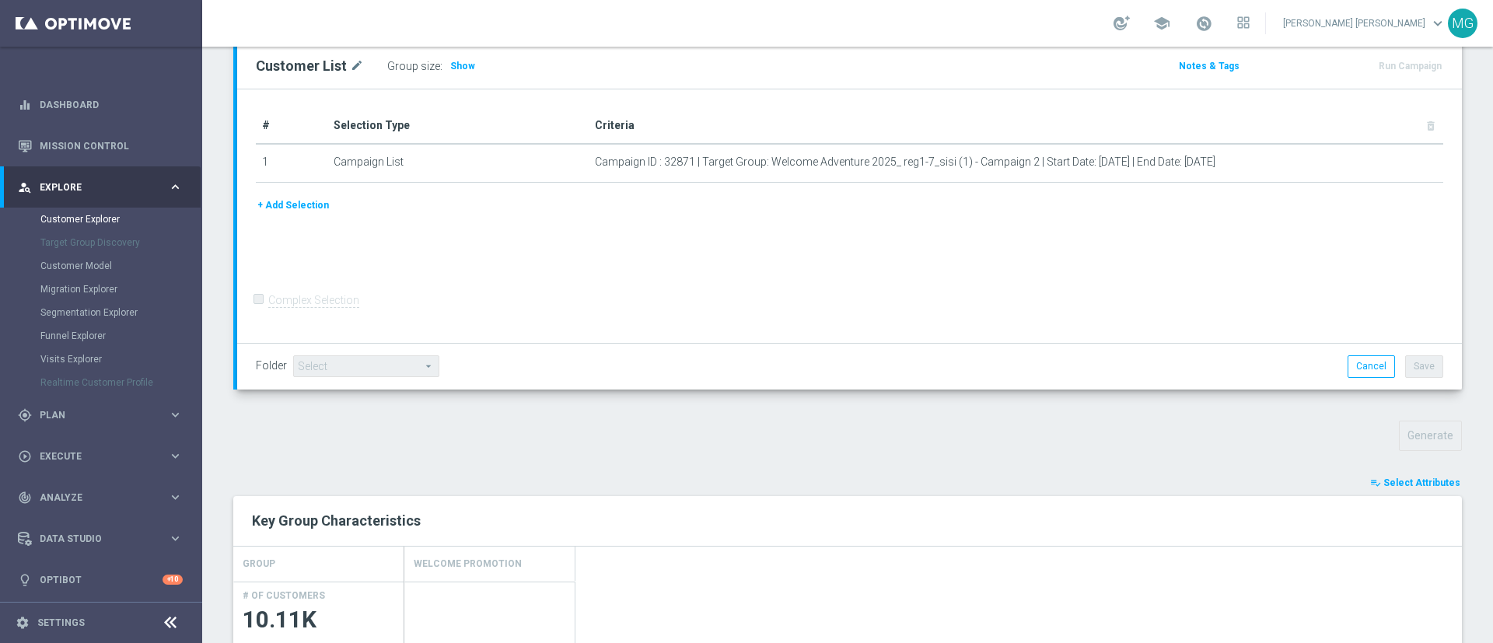
scroll to position [194, 0]
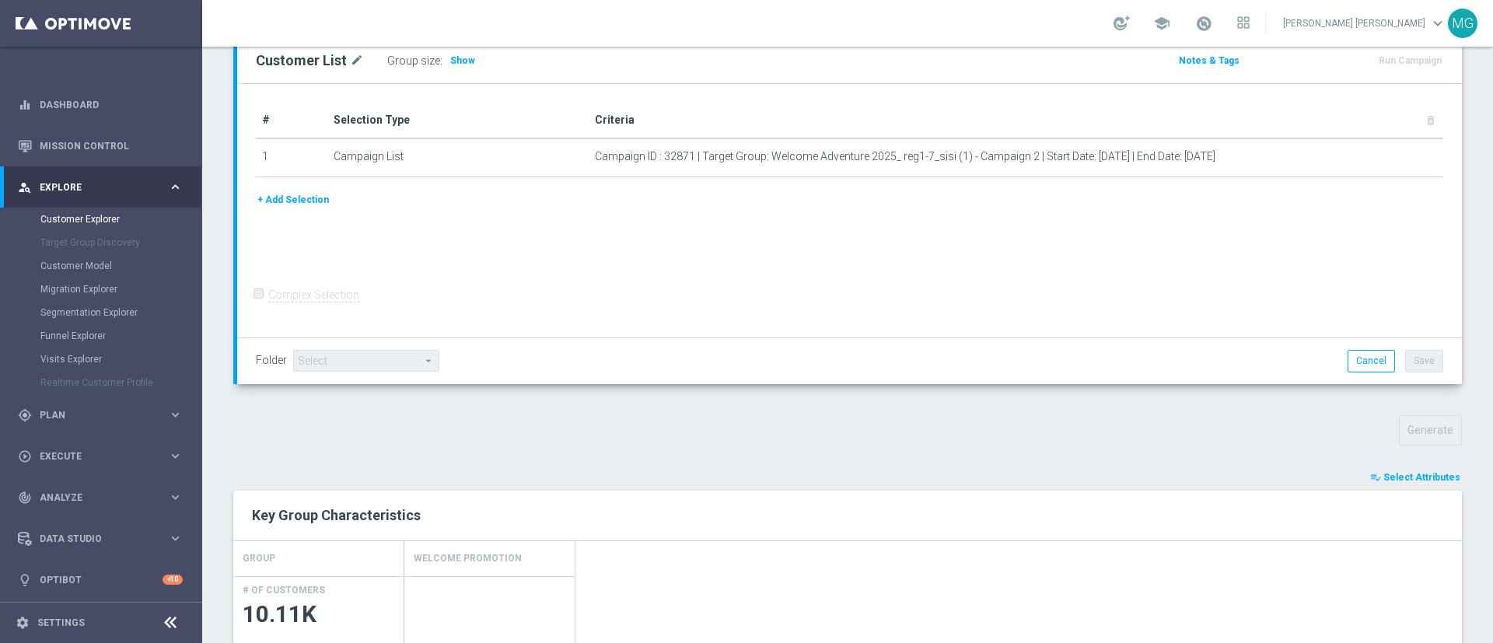
click at [1404, 483] on button "playlist_add_check Select Attributes" at bounding box center [1415, 477] width 93 height 17
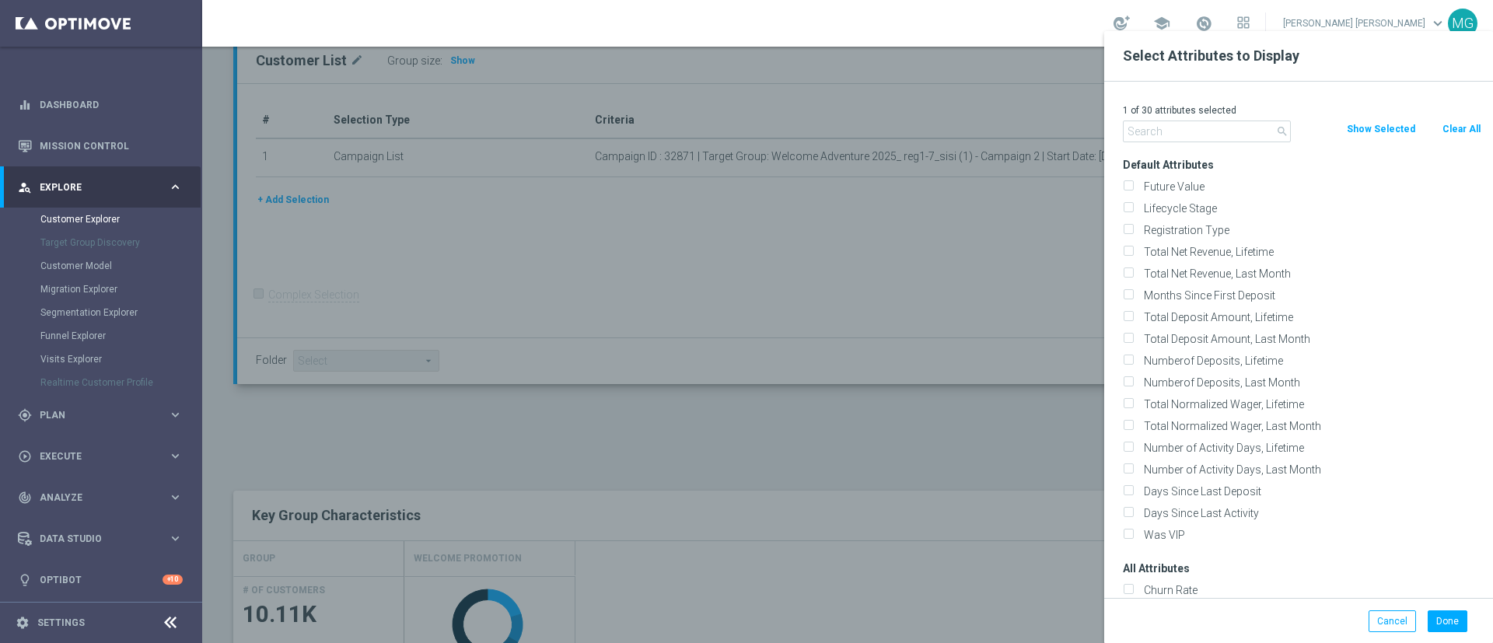
click at [1456, 138] on div "search Clear All Show Selected" at bounding box center [1302, 132] width 382 height 22
click at [1464, 125] on button "Clear All" at bounding box center [1461, 129] width 41 height 17
checkbox input "false"
click at [1226, 134] on input "text" at bounding box center [1207, 132] width 168 height 22
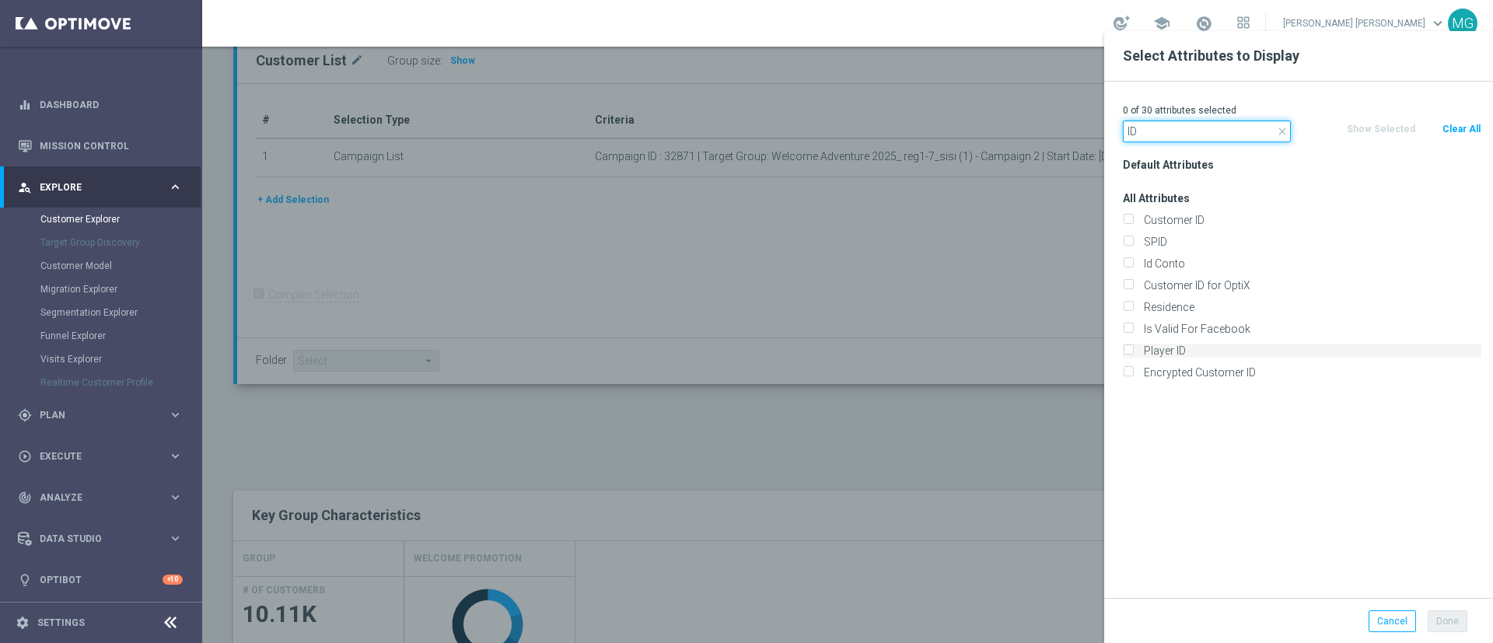
type input "ID"
click at [1176, 354] on label "Player ID" at bounding box center [1309, 351] width 343 height 14
click at [1133, 354] on input "Player ID" at bounding box center [1128, 353] width 10 height 10
checkbox input "true"
drag, startPoint x: 941, startPoint y: 491, endPoint x: 942, endPoint y: 478, distance: 13.3
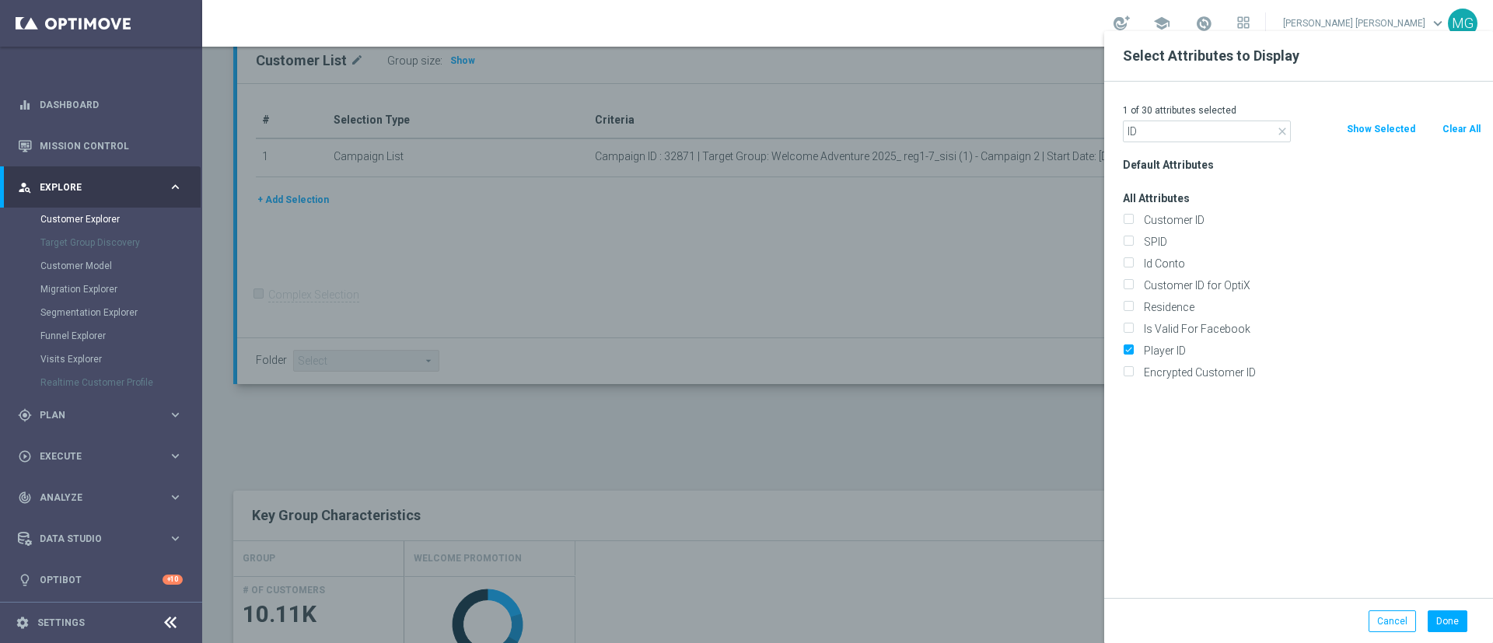
click at [941, 489] on div at bounding box center [948, 352] width 1493 height 643
drag, startPoint x: 1152, startPoint y: 121, endPoint x: 1111, endPoint y: 128, distance: 41.0
click at [1111, 128] on div "close ID" at bounding box center [1206, 132] width 191 height 22
click at [1172, 271] on div "Id Conto" at bounding box center [1302, 264] width 382 height 22
click at [1172, 267] on label "Id Conto" at bounding box center [1309, 264] width 343 height 14
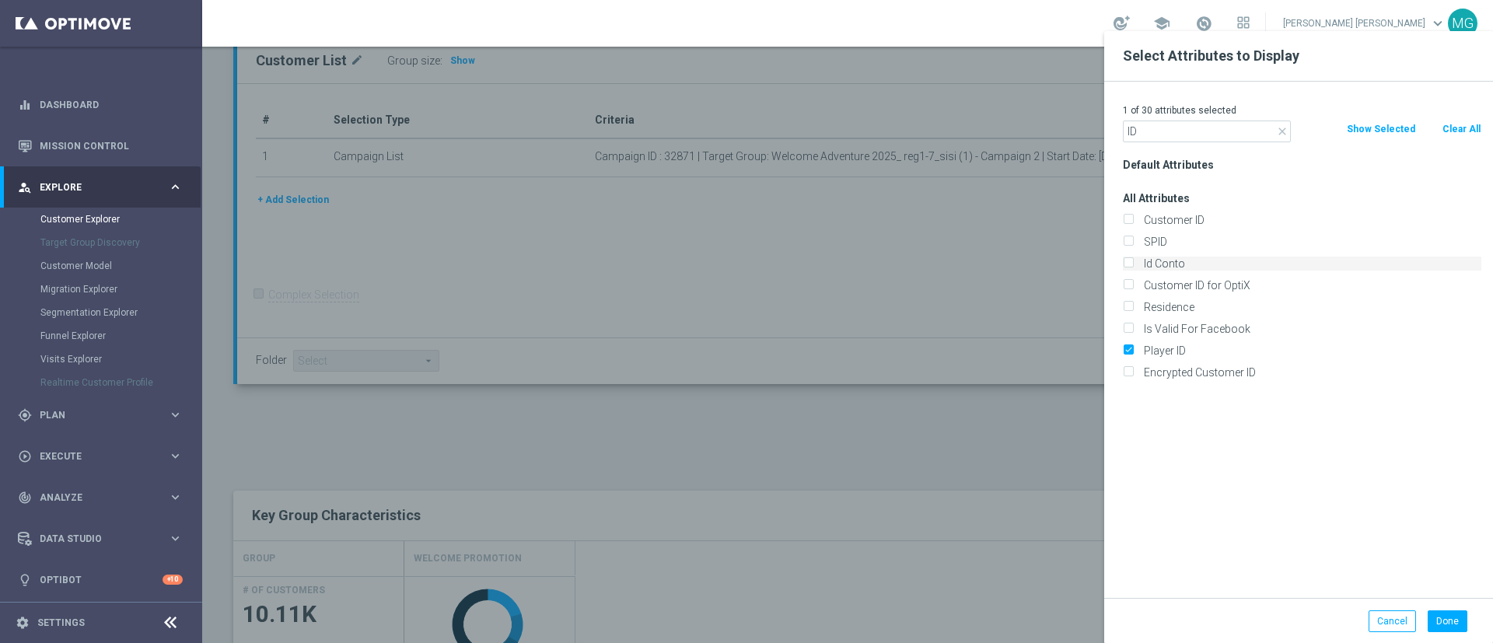
click at [1133, 267] on input "Id Conto" at bounding box center [1128, 265] width 10 height 10
checkbox input "true"
drag, startPoint x: 1090, startPoint y: 126, endPoint x: 1081, endPoint y: 126, distance: 9.3
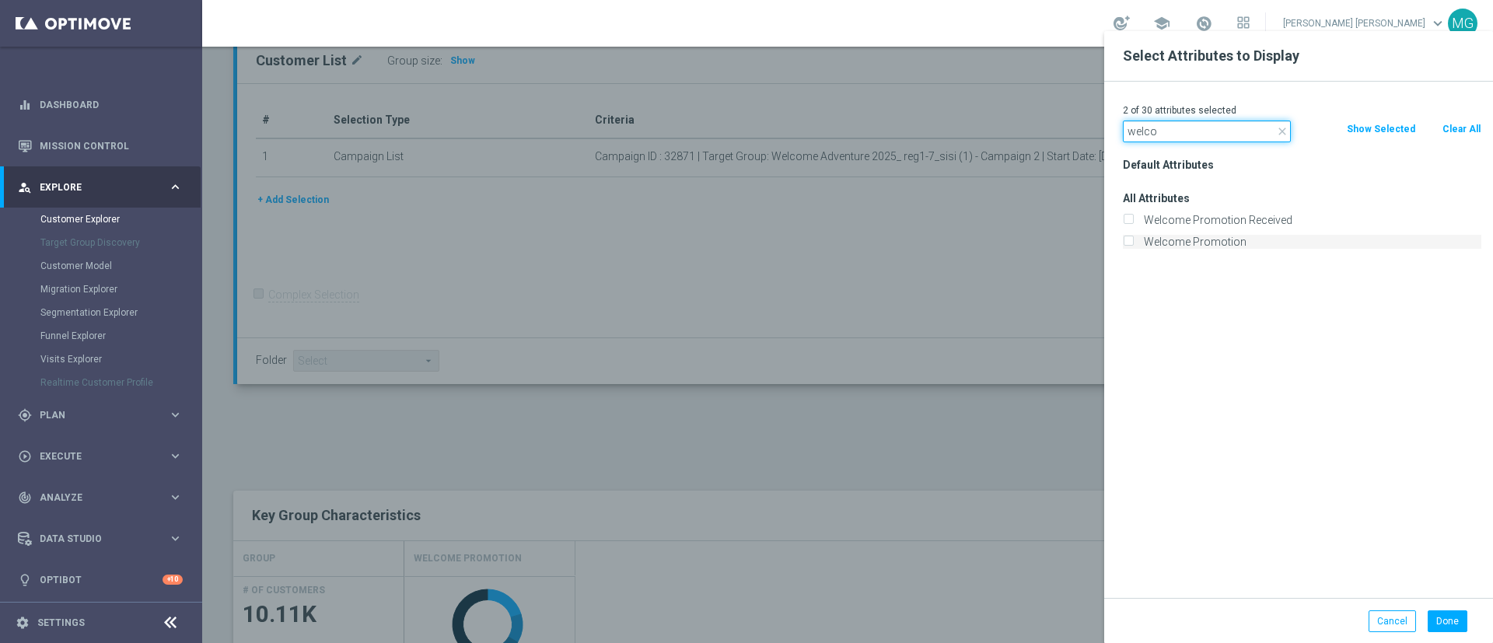
type input "welco"
click at [1211, 243] on label "Welcome Promotion" at bounding box center [1309, 242] width 343 height 14
click at [1133, 243] on input "Welcome Promotion" at bounding box center [1128, 244] width 10 height 10
checkbox input "true"
click at [1452, 628] on button "Done" at bounding box center [1448, 621] width 40 height 22
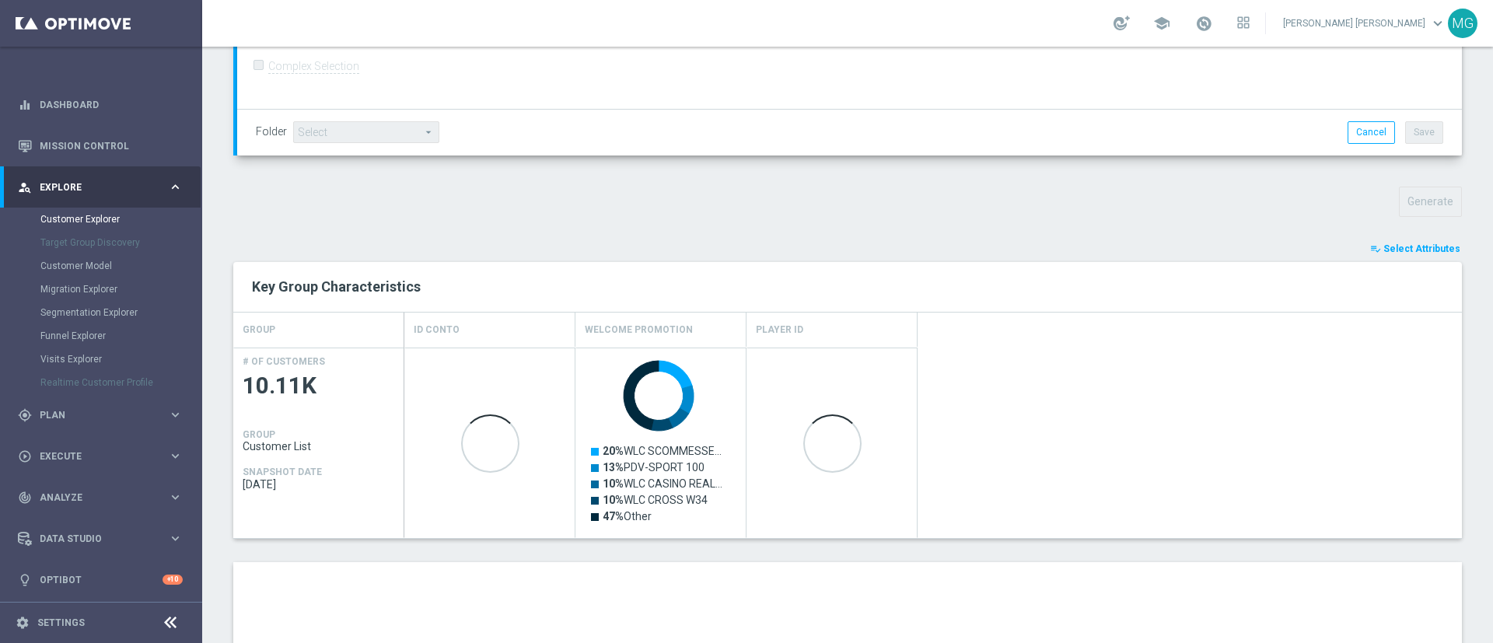
scroll to position [446, 0]
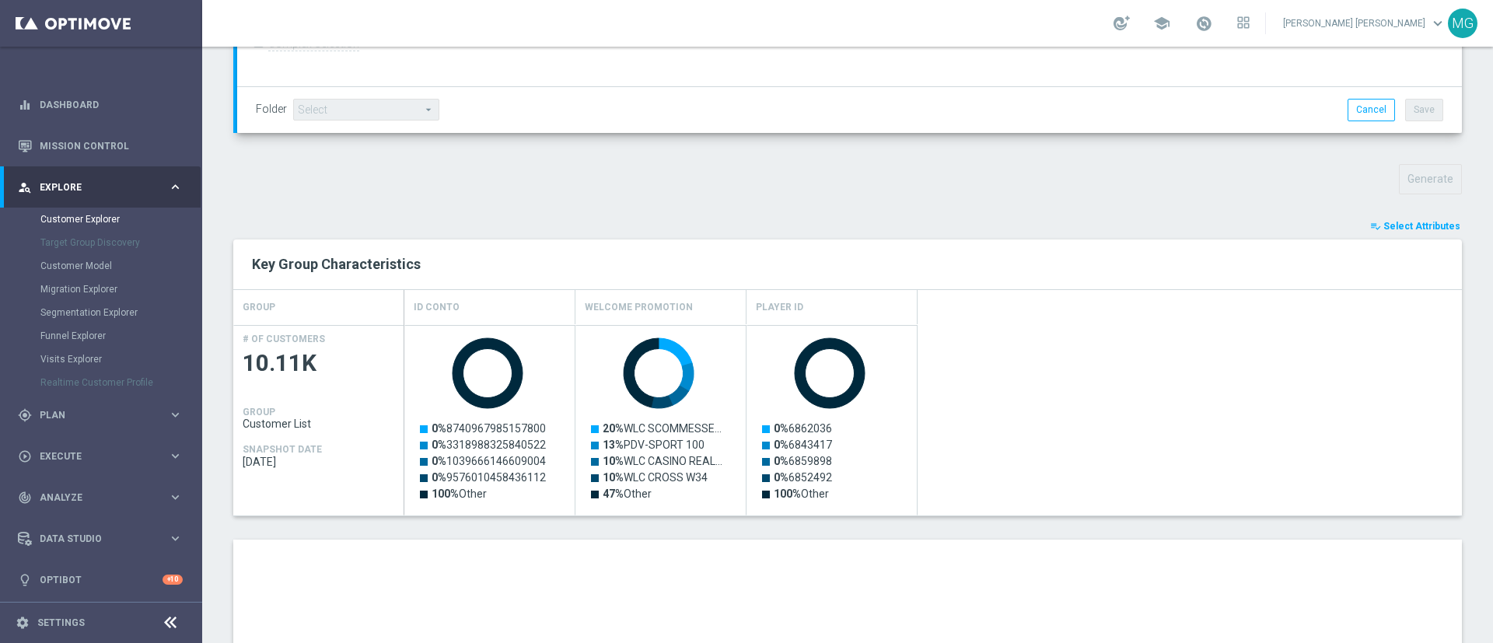
click at [1413, 218] on button "playlist_add_check Select Attributes" at bounding box center [1415, 226] width 93 height 17
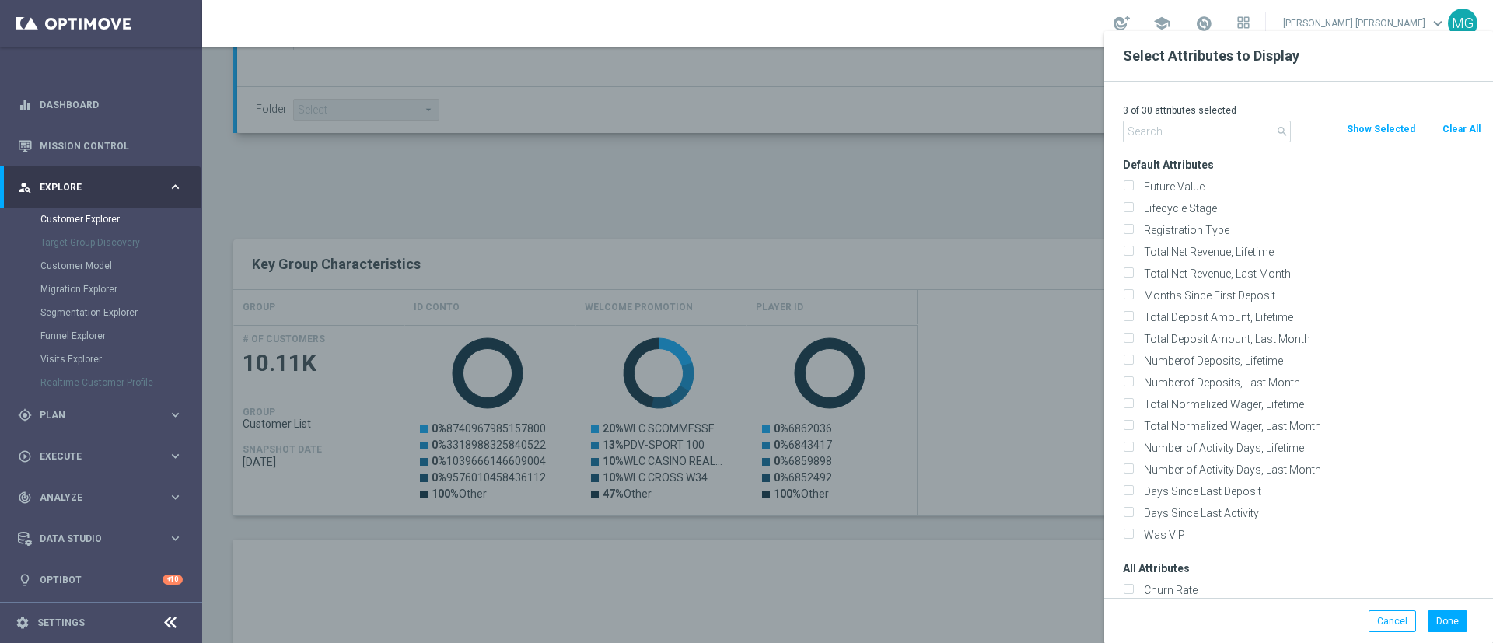
click at [1363, 134] on button "Show Selected" at bounding box center [1381, 129] width 72 height 17
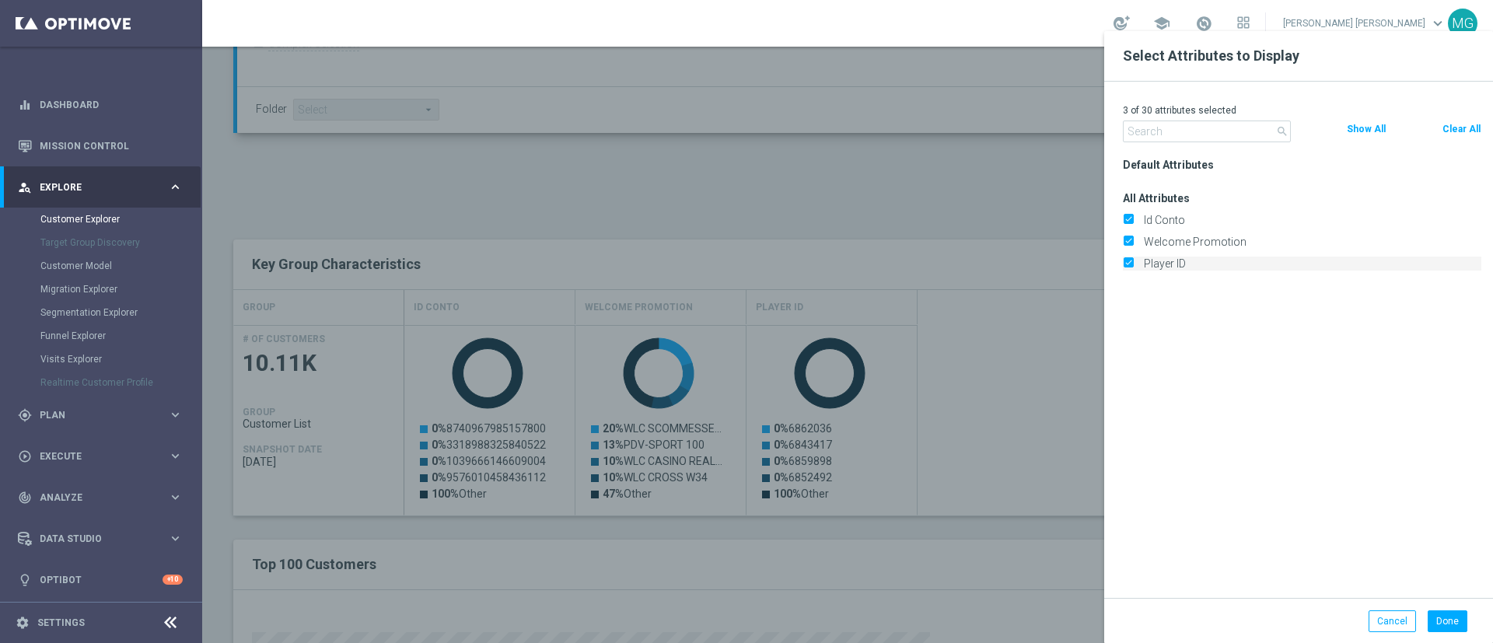
click at [1185, 258] on label "Player ID" at bounding box center [1309, 264] width 343 height 14
click at [1133, 260] on input "Player ID" at bounding box center [1128, 265] width 10 height 10
click at [1454, 626] on button "Done" at bounding box center [1448, 621] width 40 height 22
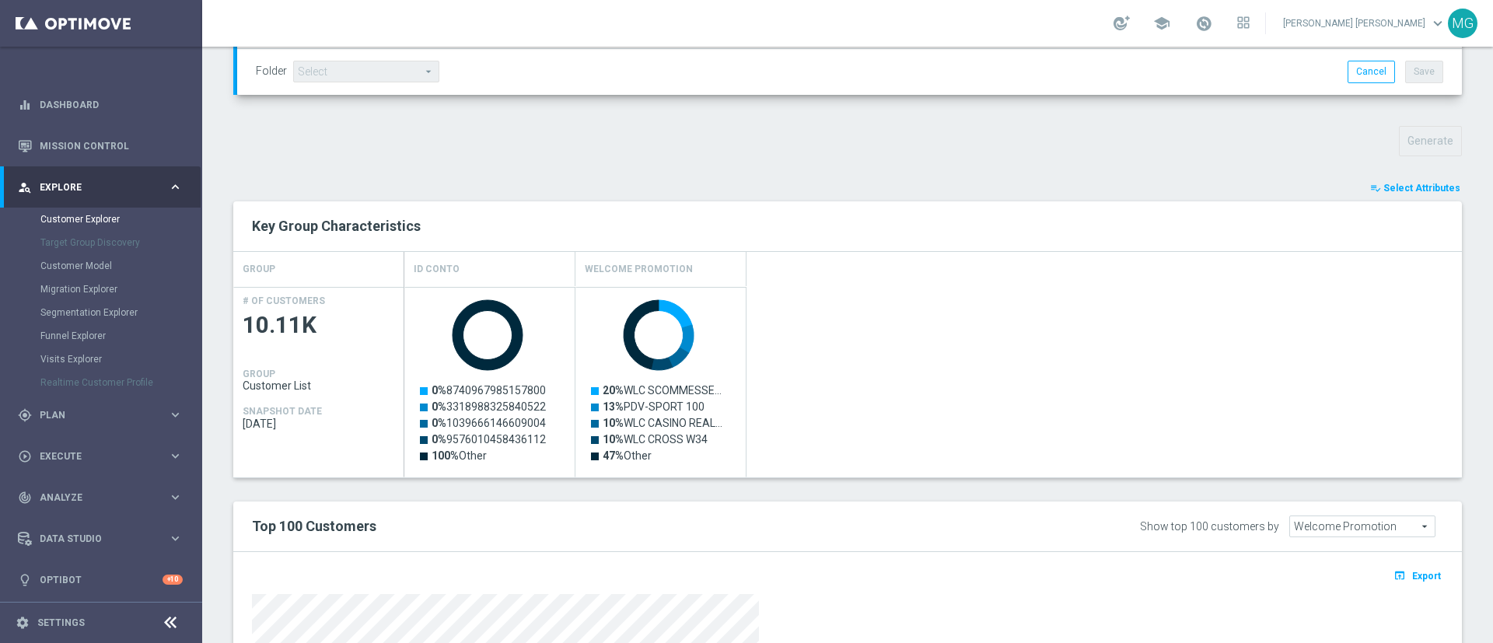
scroll to position [483, 0]
click at [1416, 194] on span "Select Attributes" at bounding box center [1421, 189] width 77 height 11
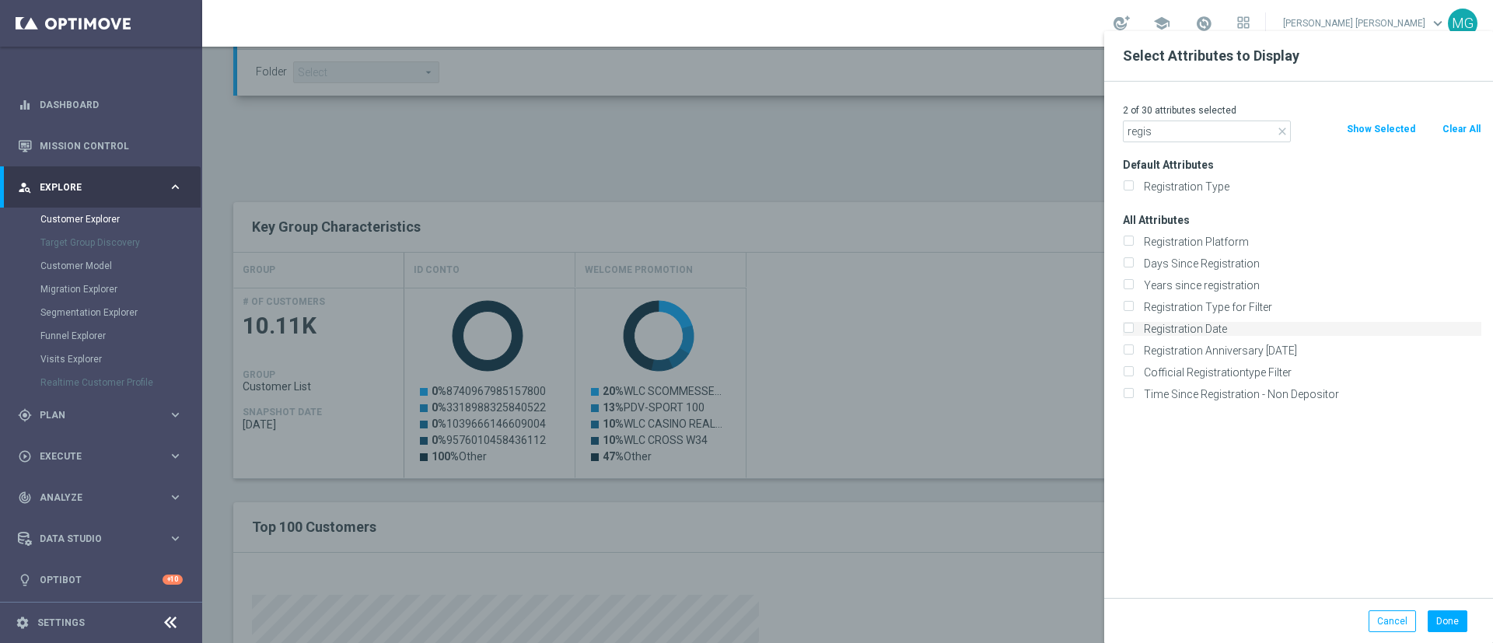
type input "regis"
click at [1207, 323] on label "Registration Date" at bounding box center [1309, 329] width 343 height 14
click at [1133, 326] on input "Registration Date" at bounding box center [1128, 331] width 10 height 10
checkbox input "true"
click at [1453, 621] on button "Done" at bounding box center [1448, 621] width 40 height 22
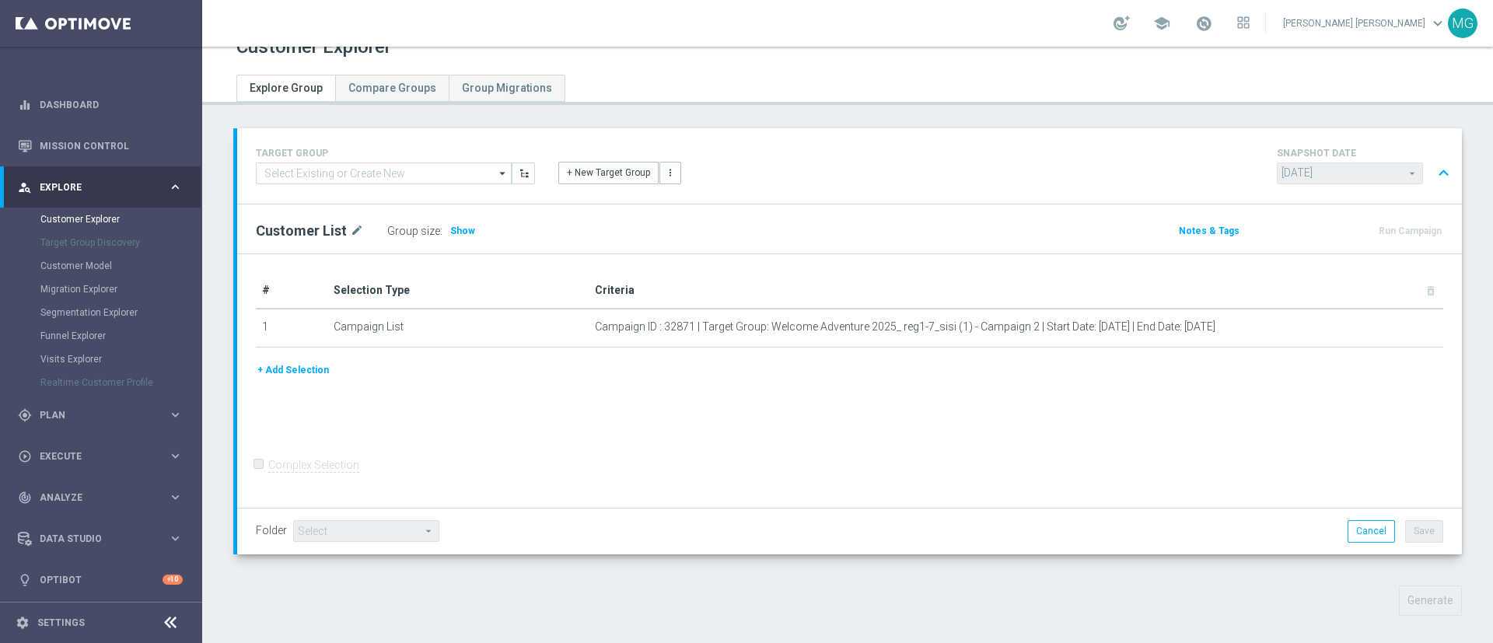
scroll to position [0, 0]
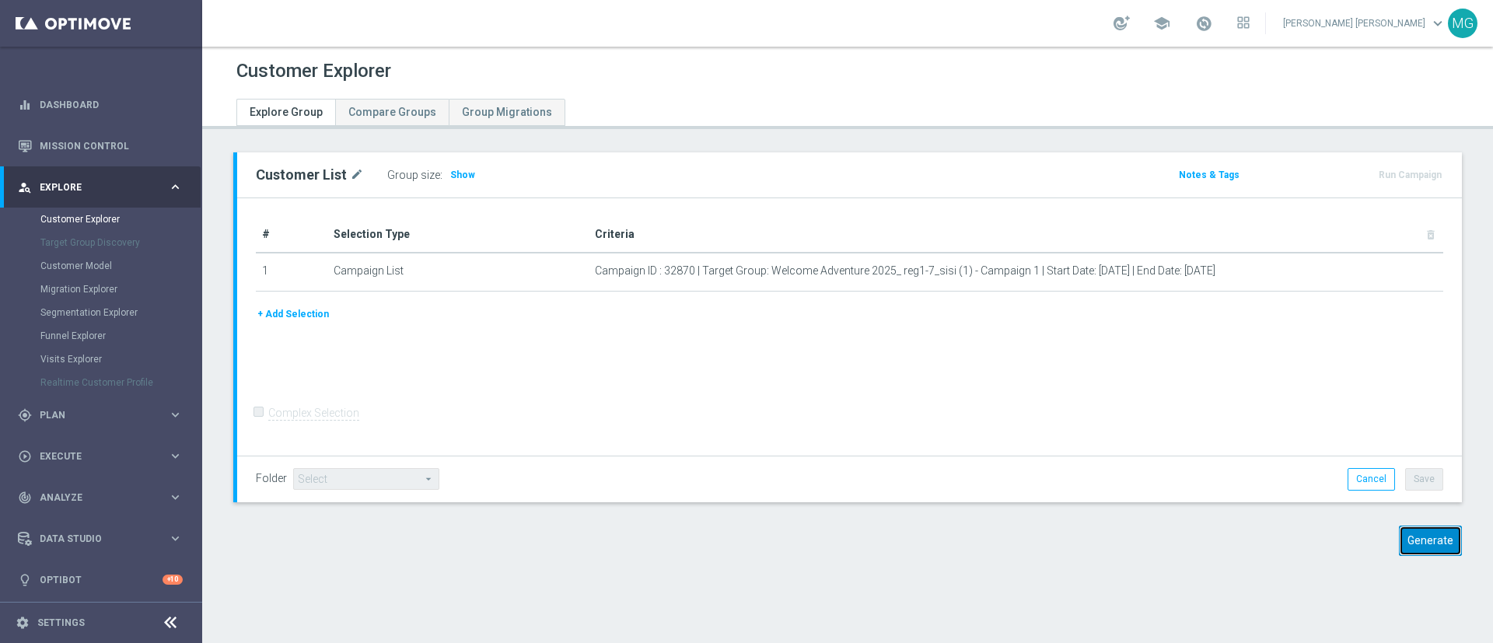
click at [1399, 545] on button "Generate" at bounding box center [1430, 541] width 63 height 30
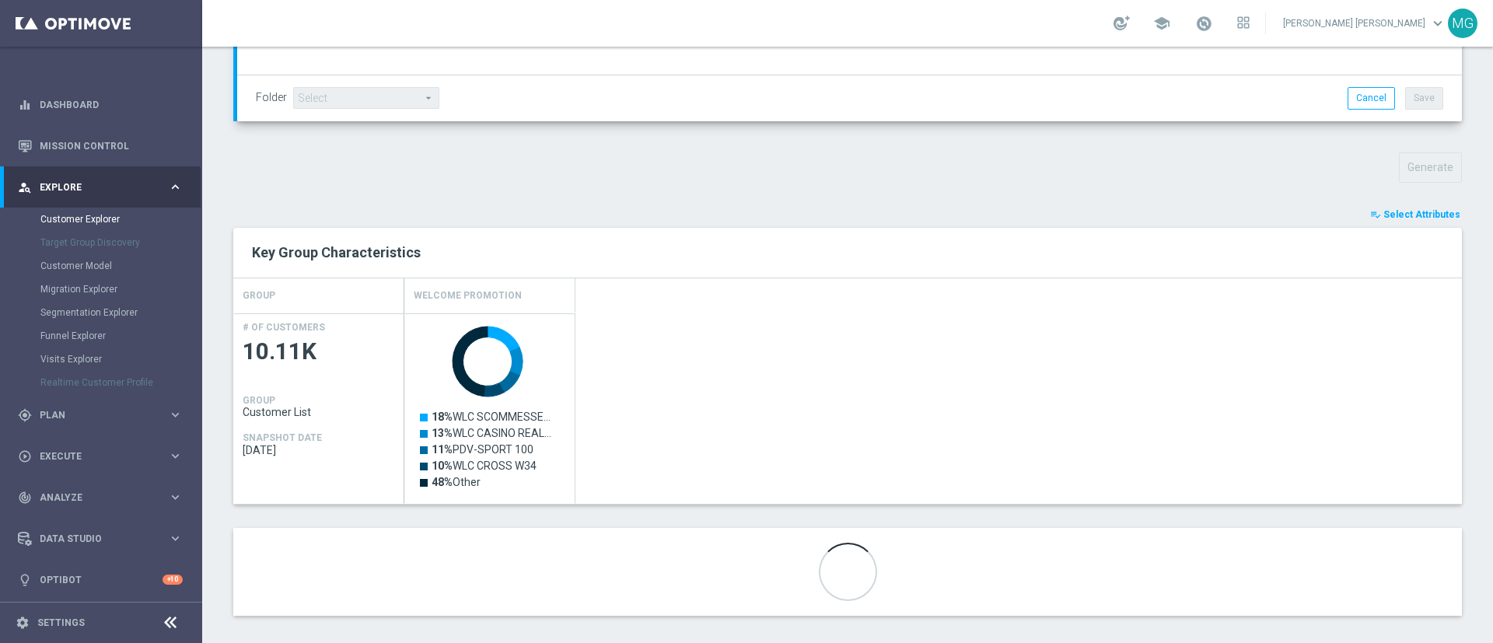
scroll to position [460, 0]
click at [1416, 212] on span "Select Attributes" at bounding box center [1421, 212] width 77 height 11
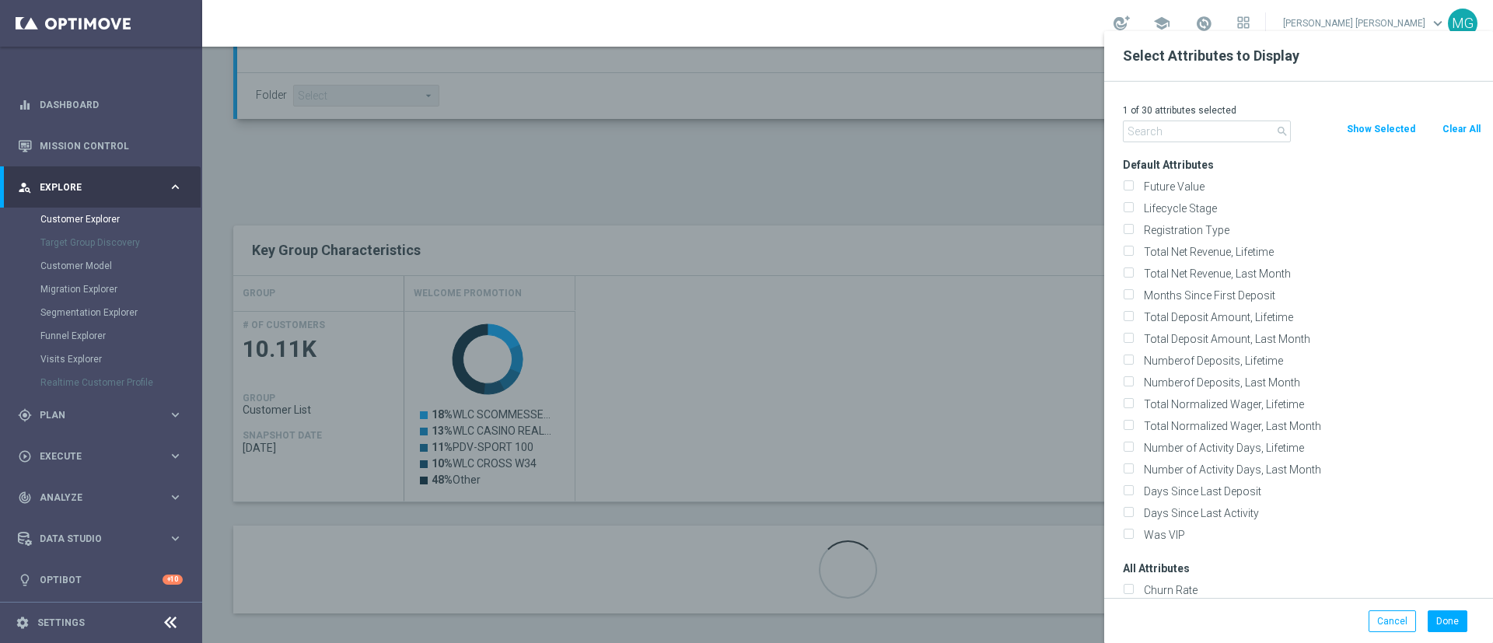
click at [1215, 138] on input "text" at bounding box center [1207, 132] width 168 height 22
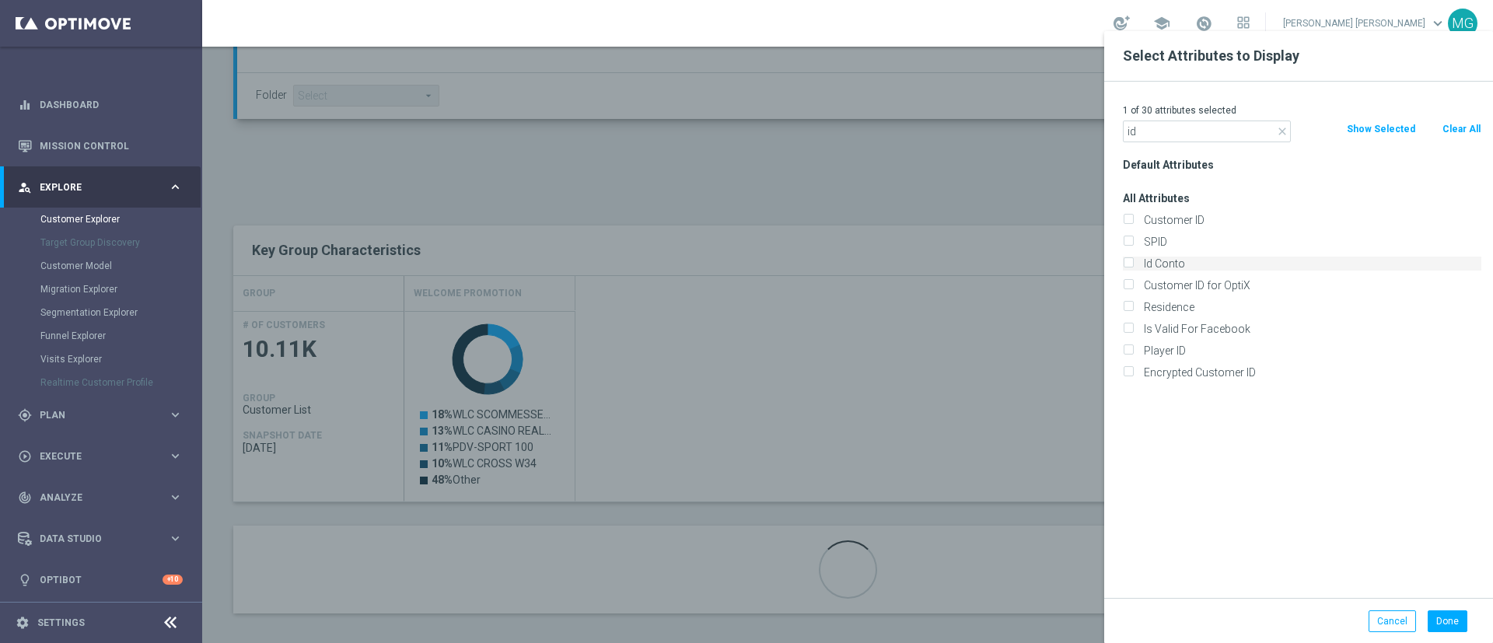
type input "id"
click at [1180, 267] on label "Id Conto" at bounding box center [1309, 264] width 343 height 14
click at [1133, 267] on input "Id Conto" at bounding box center [1128, 265] width 10 height 10
checkbox input "true"
drag, startPoint x: 1149, startPoint y: 138, endPoint x: 1103, endPoint y: 133, distance: 46.1
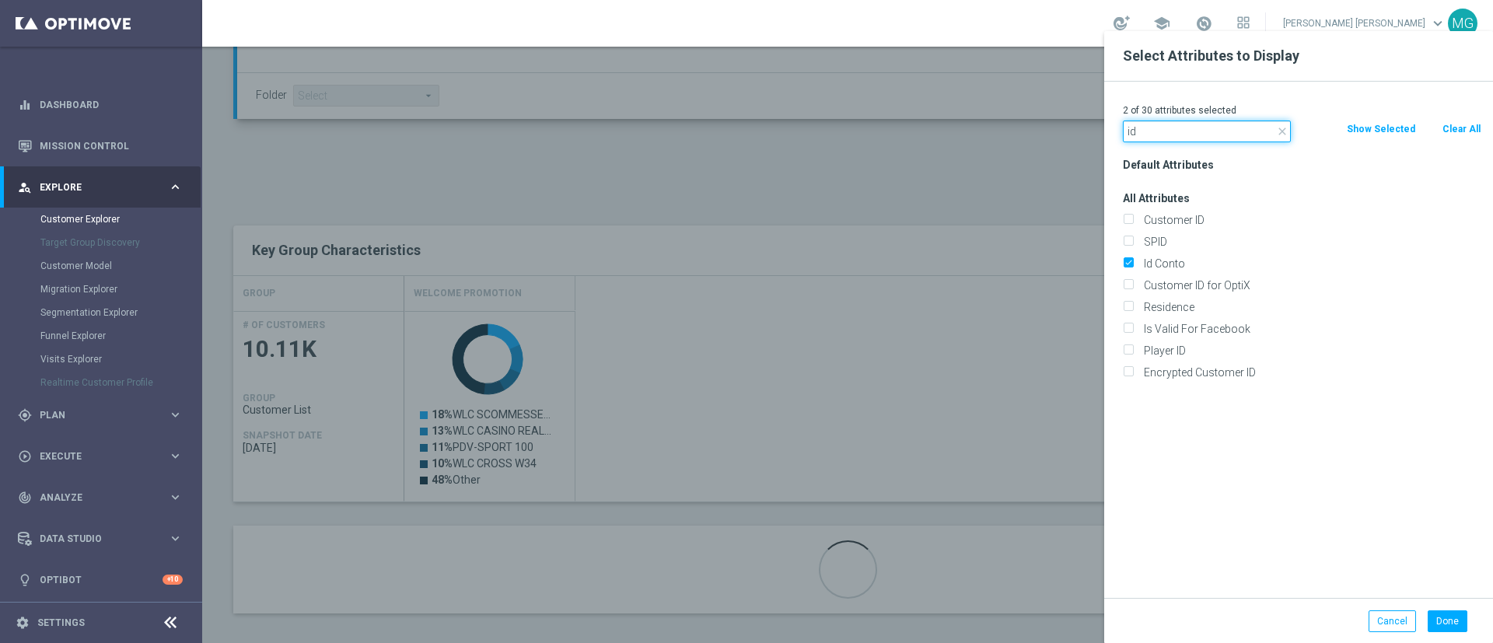
click at [1103, 637] on div "Select Attributes to Display 2 of 30 attributes selected close id Clear All Sho…" at bounding box center [847, 637] width 1291 height 0
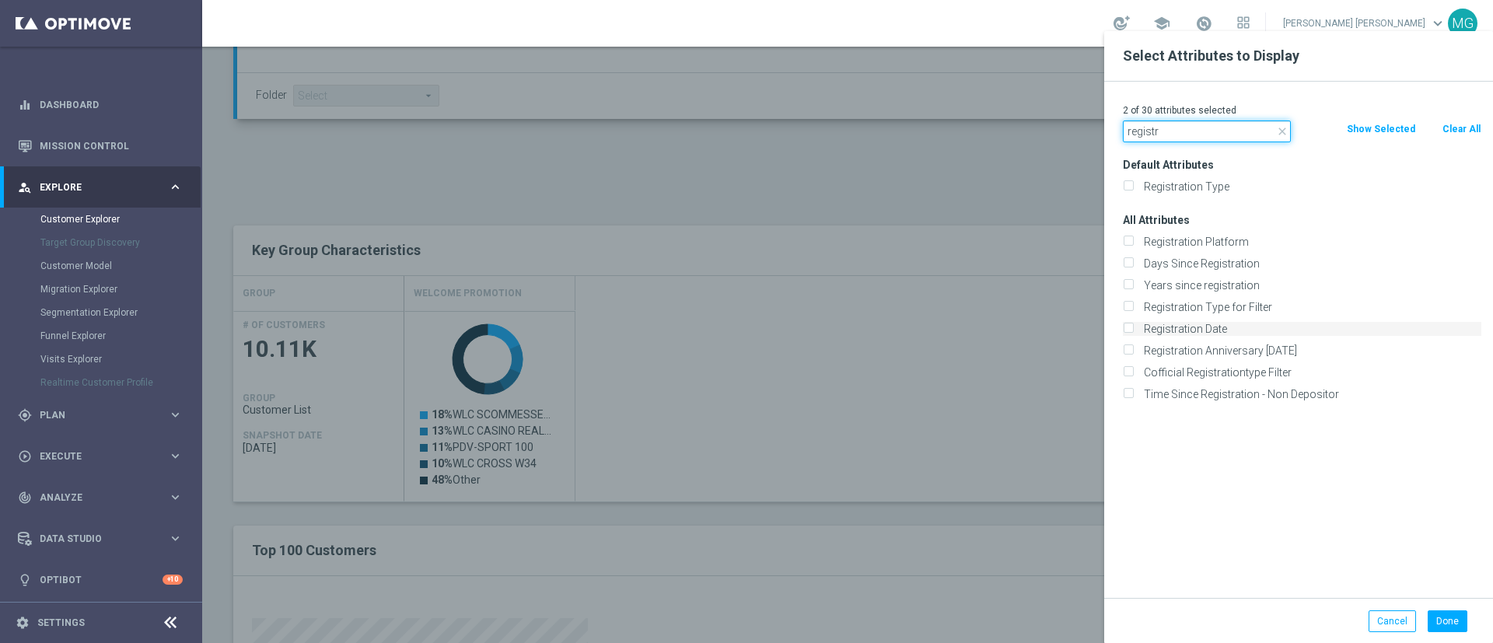
type input "registr"
click at [1173, 331] on label "Registration Date" at bounding box center [1309, 329] width 343 height 14
click at [1133, 331] on input "Registration Date" at bounding box center [1128, 331] width 10 height 10
checkbox input "true"
click at [1449, 615] on button "Done" at bounding box center [1448, 621] width 40 height 22
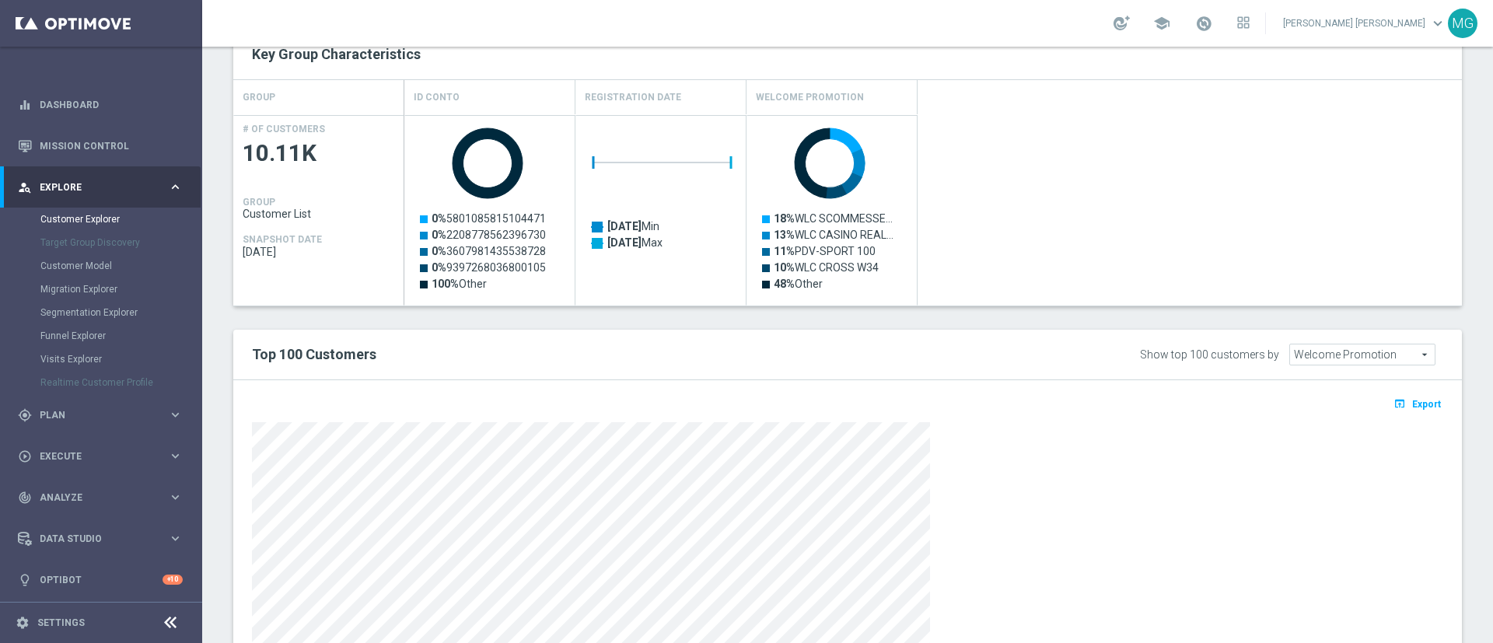
scroll to position [702, 0]
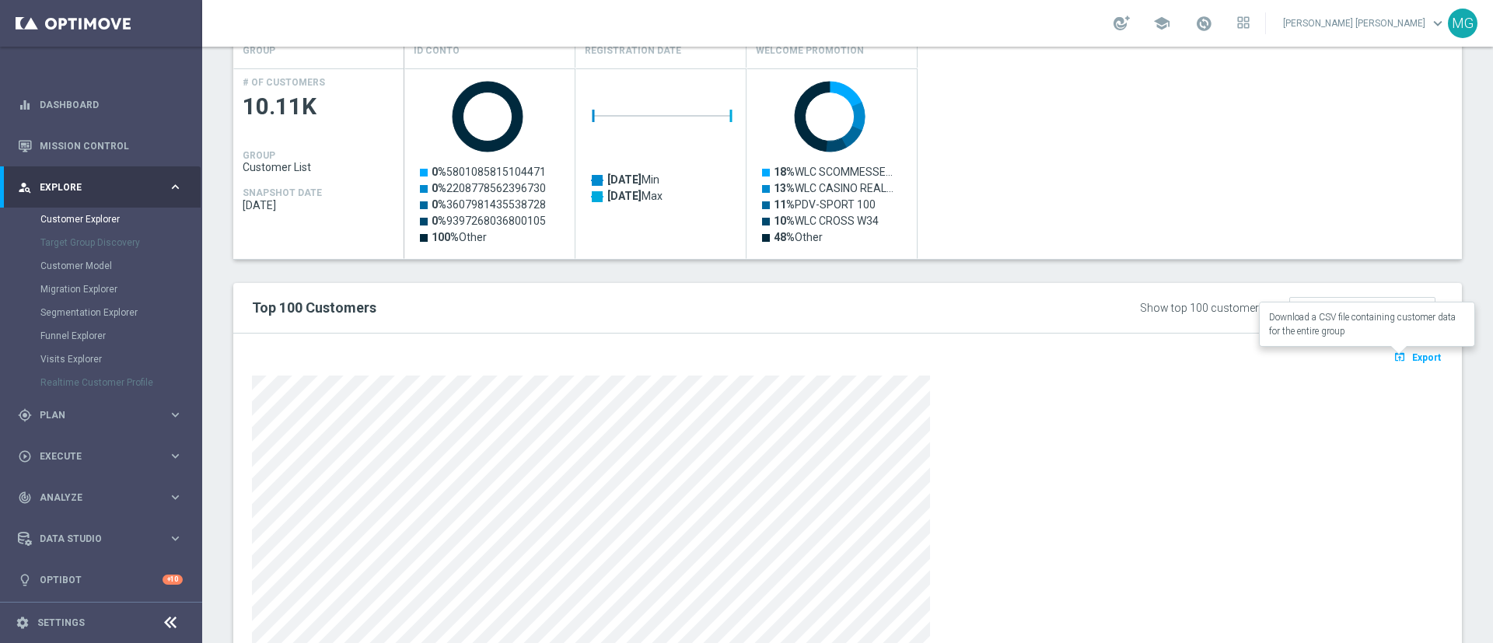
click at [1412, 362] on span "Export" at bounding box center [1426, 357] width 29 height 11
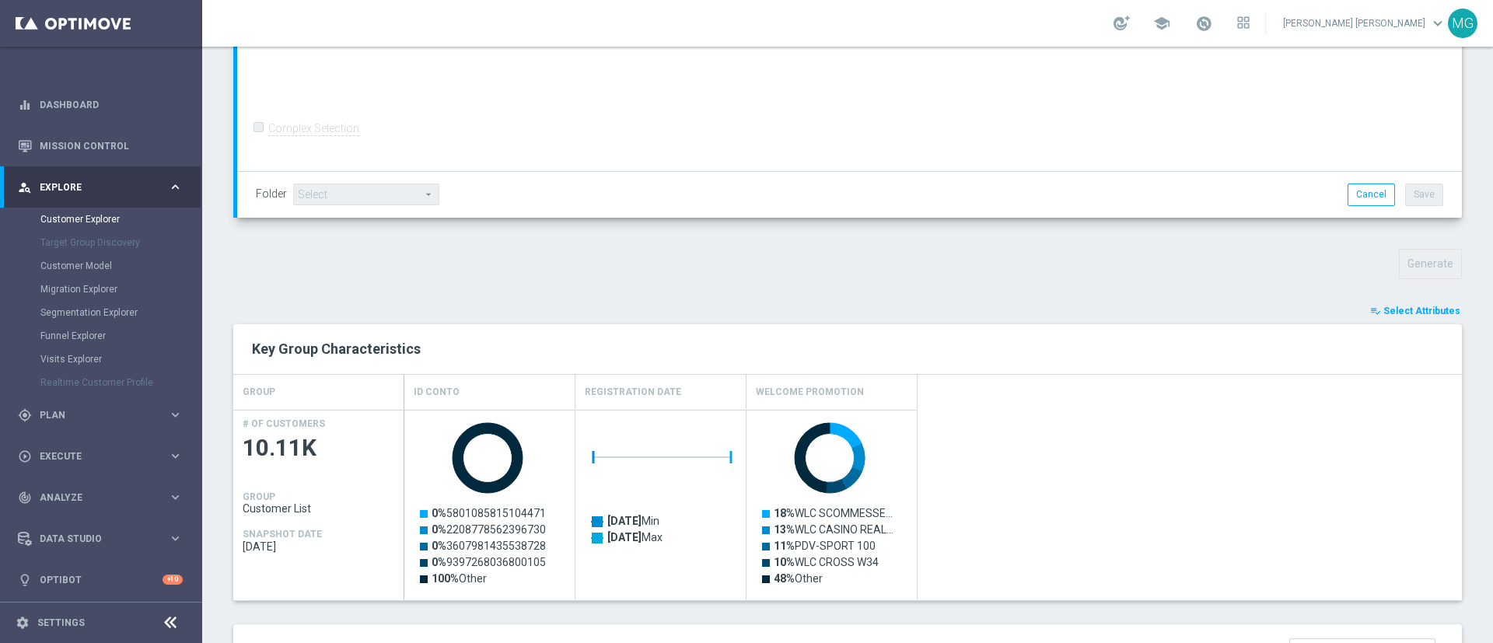
scroll to position [350, 0]
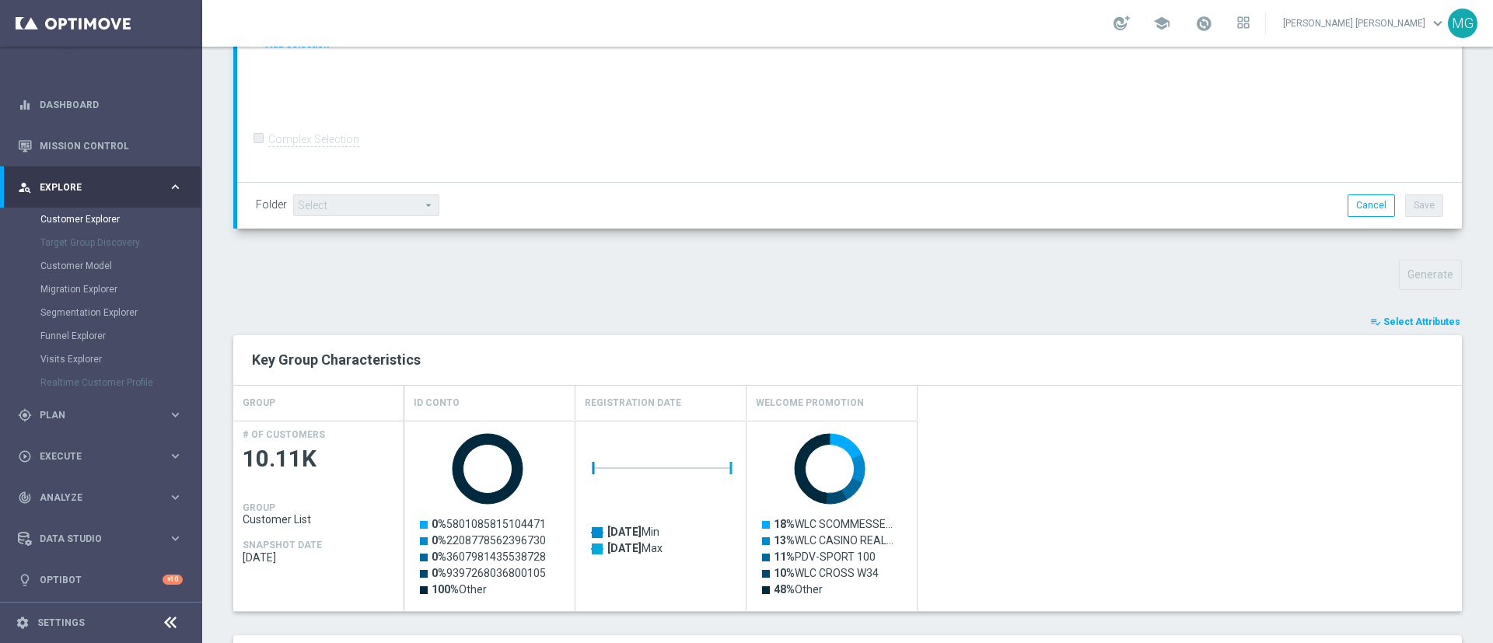
click at [1420, 321] on span "Select Attributes" at bounding box center [1421, 321] width 77 height 11
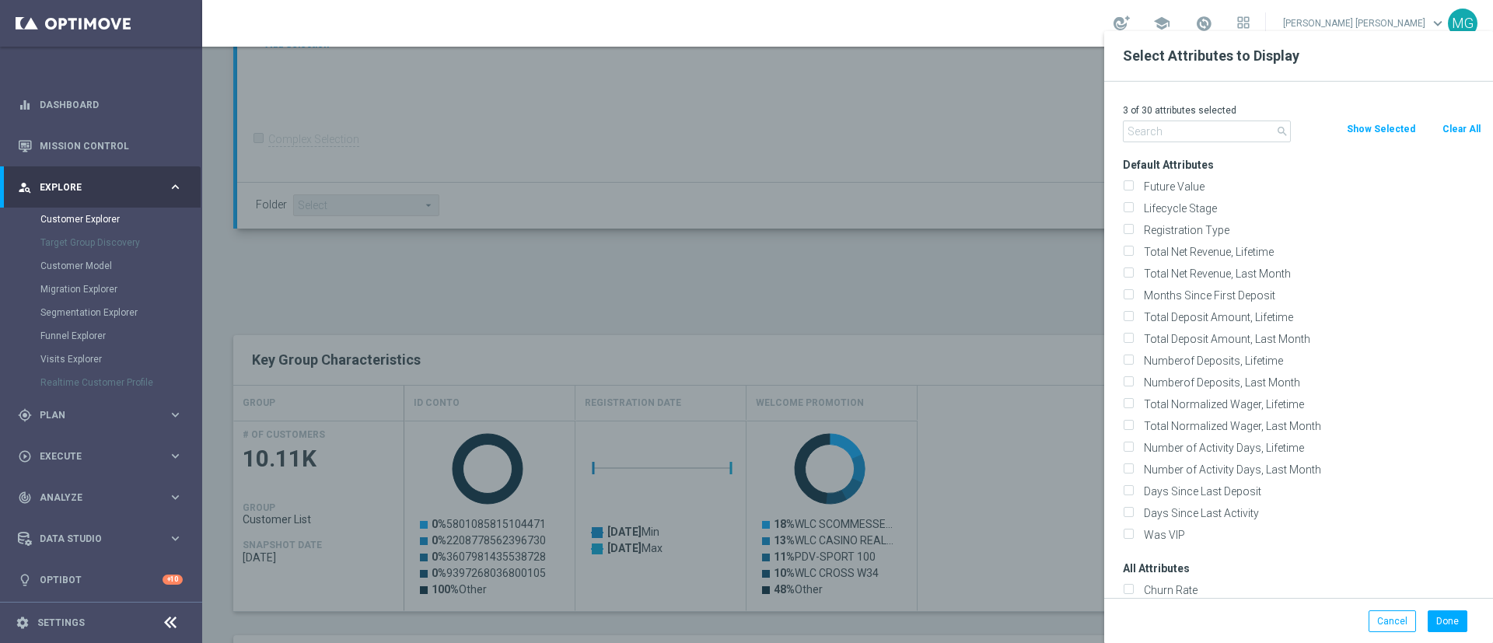
click at [1156, 138] on input "text" at bounding box center [1207, 132] width 168 height 22
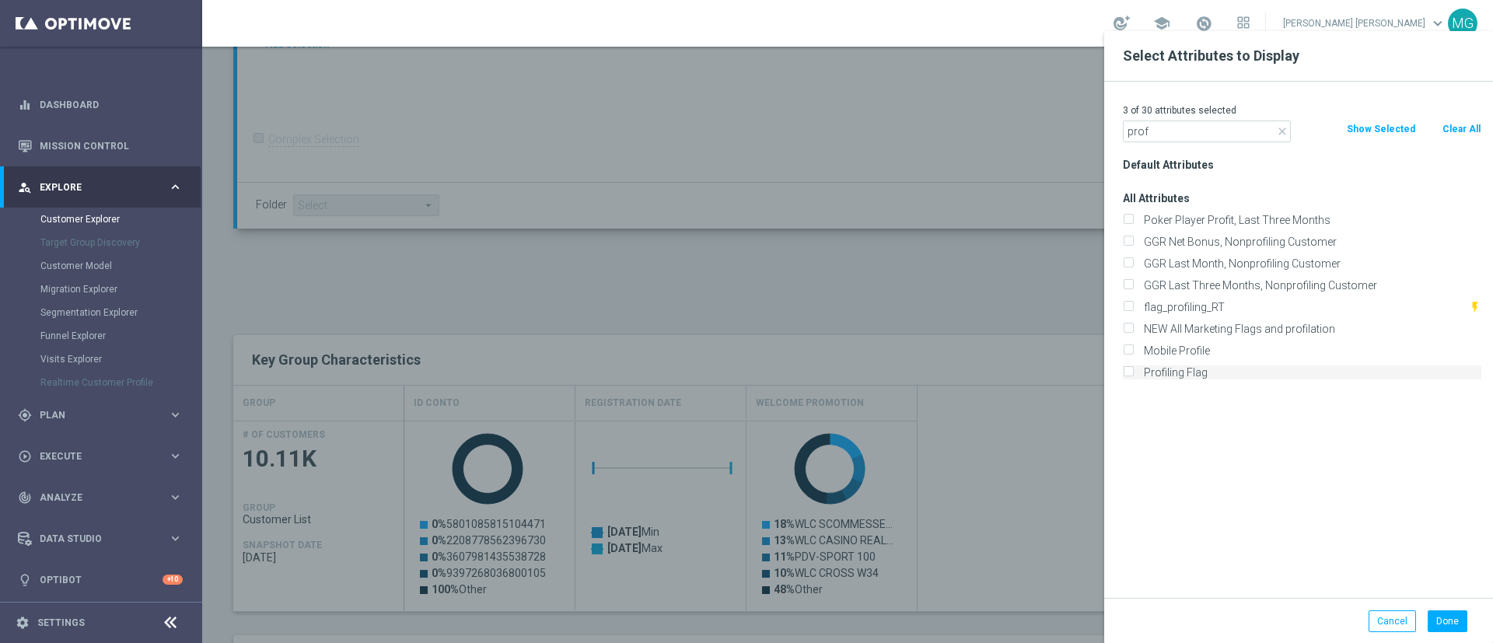
type input "prof"
click at [1169, 373] on label "Profiling Flag" at bounding box center [1309, 372] width 343 height 14
click at [1133, 373] on input "Profiling Flag" at bounding box center [1128, 374] width 10 height 10
checkbox input "true"
drag, startPoint x: 1168, startPoint y: 125, endPoint x: 1107, endPoint y: 130, distance: 61.6
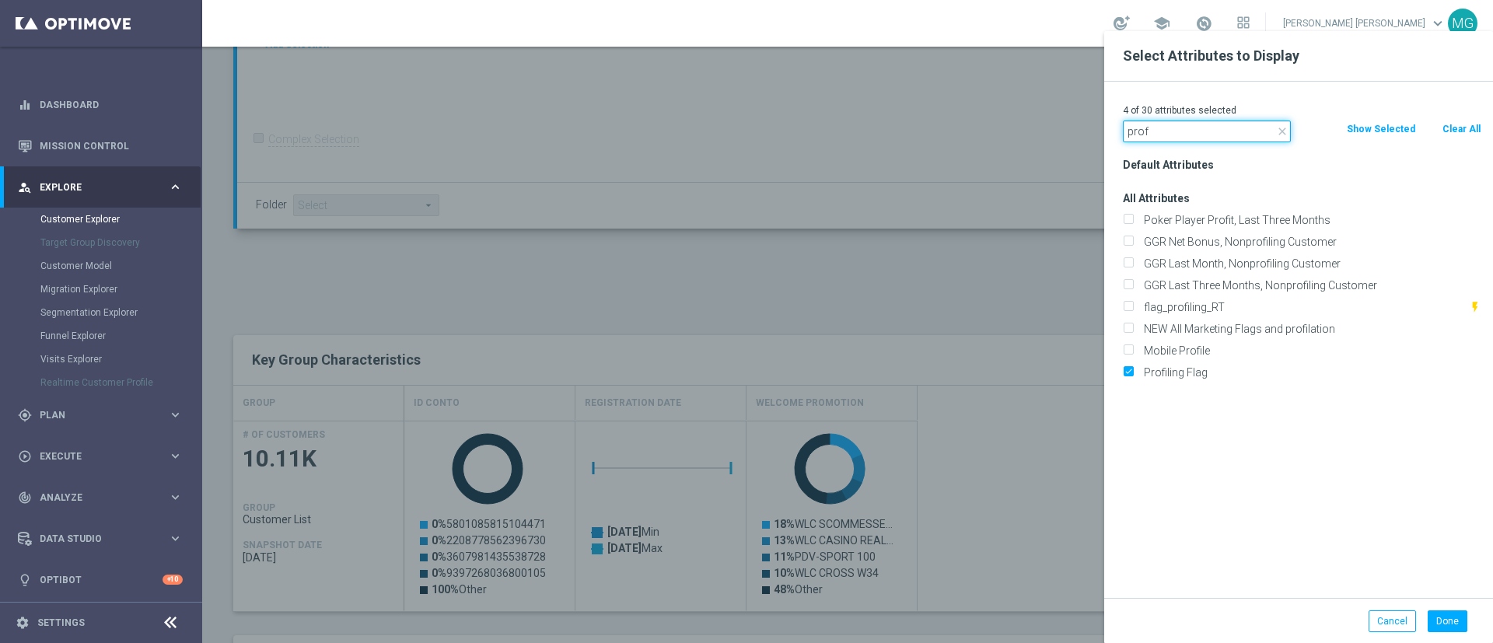
click at [1107, 130] on div "4 of 30 attributes selected close prof Clear All Show Selected Default Attribut…" at bounding box center [1298, 340] width 389 height 516
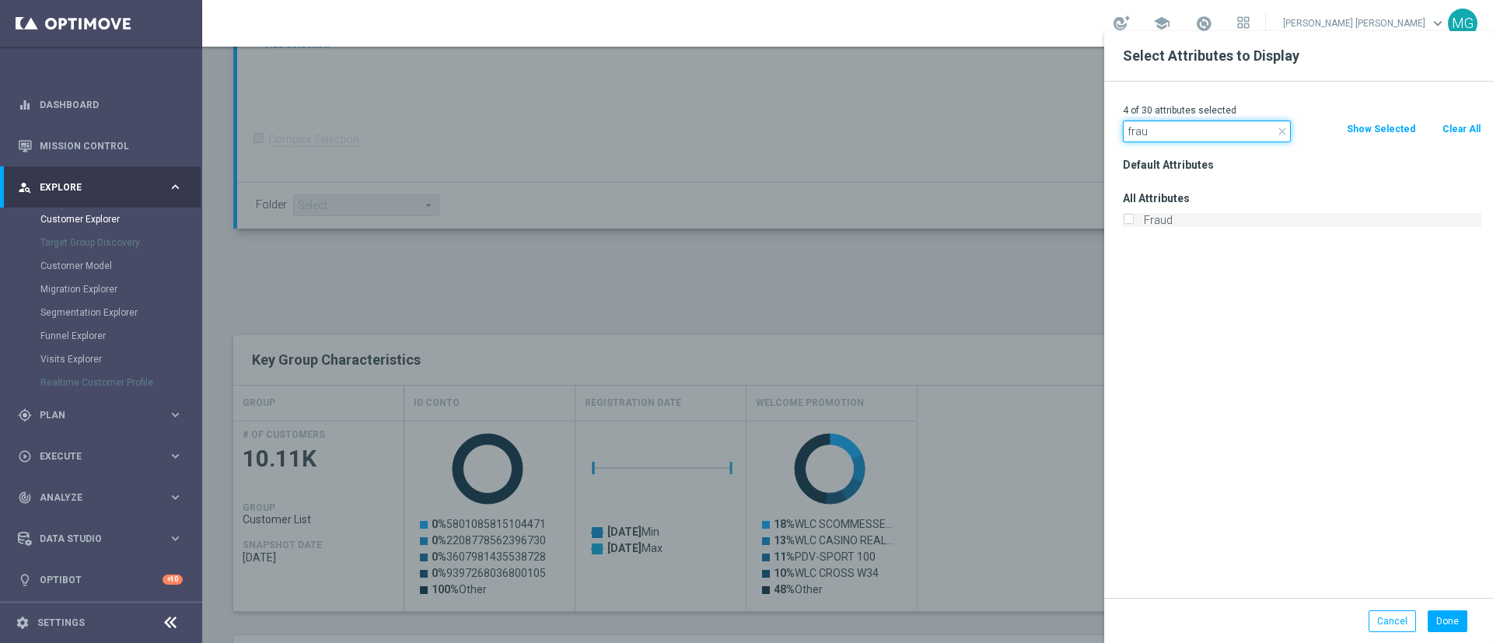
type input "frau"
click at [1159, 219] on label "Fraud" at bounding box center [1309, 220] width 343 height 14
click at [1133, 219] on input "Fraud" at bounding box center [1128, 222] width 10 height 10
checkbox input "true"
drag, startPoint x: 1161, startPoint y: 125, endPoint x: 1097, endPoint y: 132, distance: 64.1
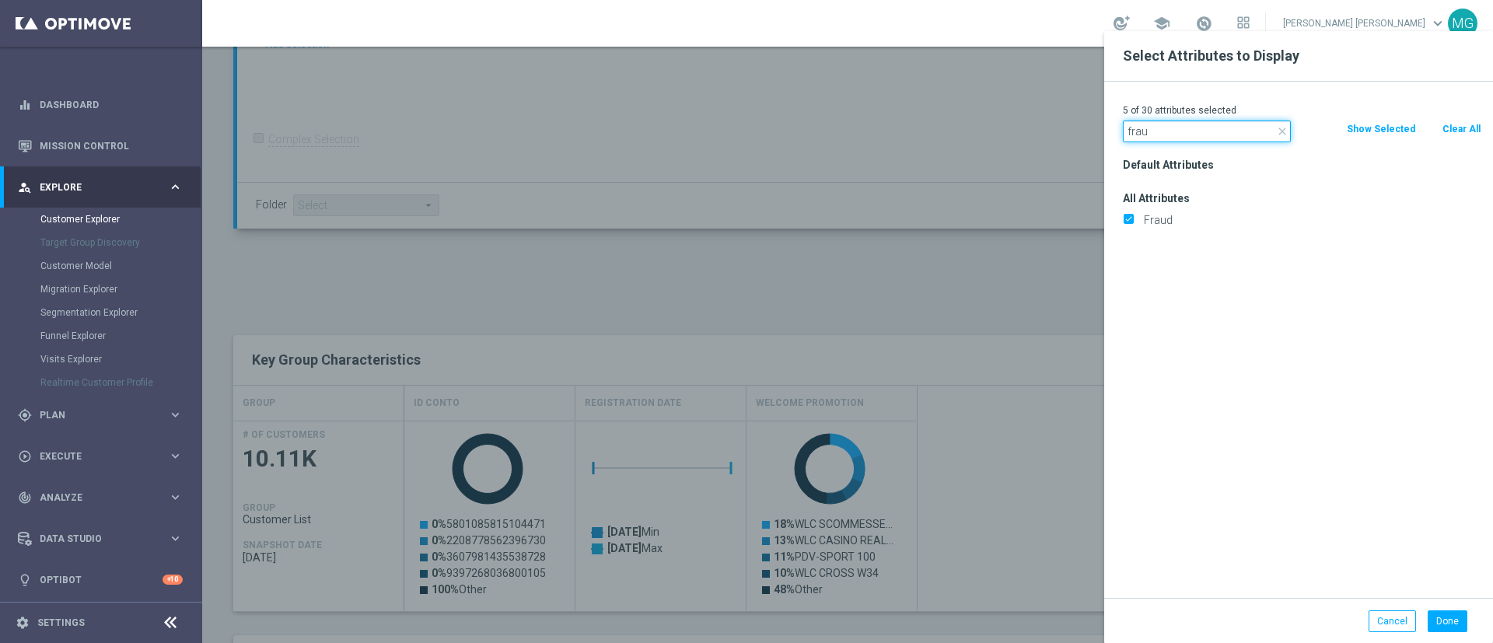
type input "self"
click at [1155, 267] on label "Self Exclusion" at bounding box center [1309, 264] width 343 height 14
click at [1133, 267] on input "Self Exclusion" at bounding box center [1128, 265] width 10 height 10
checkbox input "true"
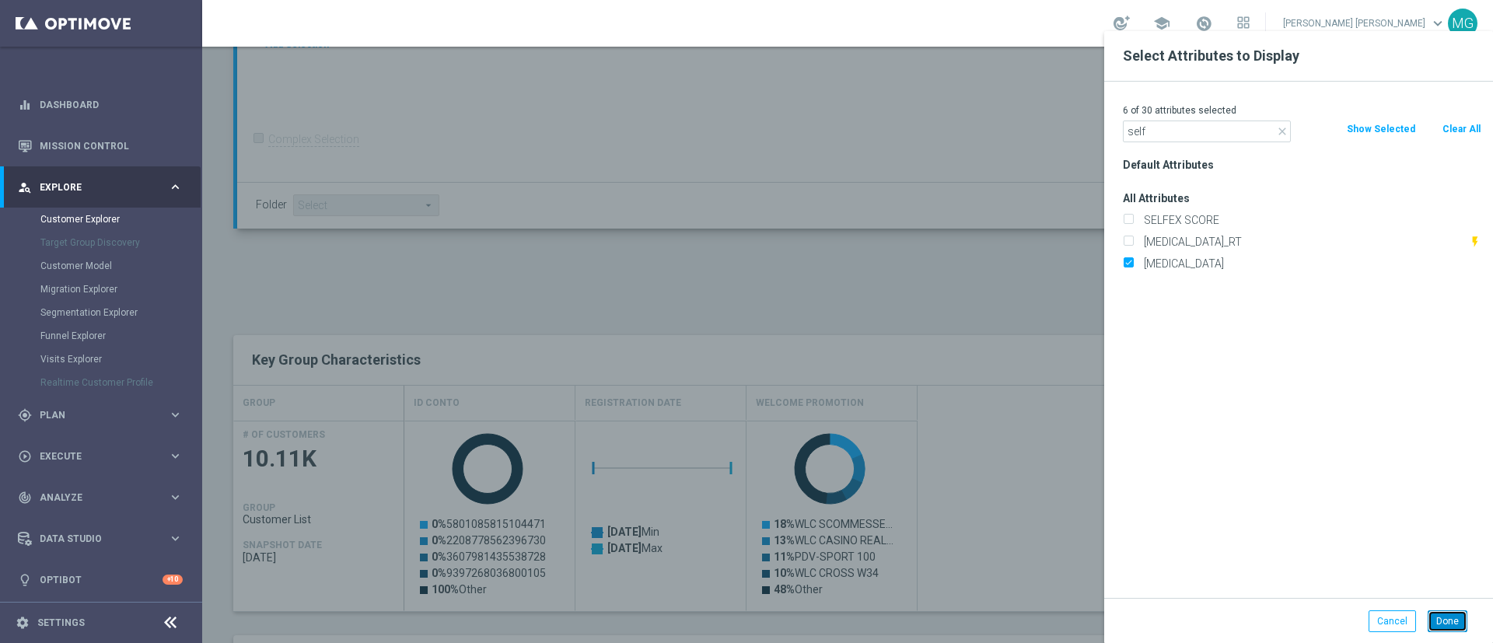
click at [1455, 626] on button "Done" at bounding box center [1448, 621] width 40 height 22
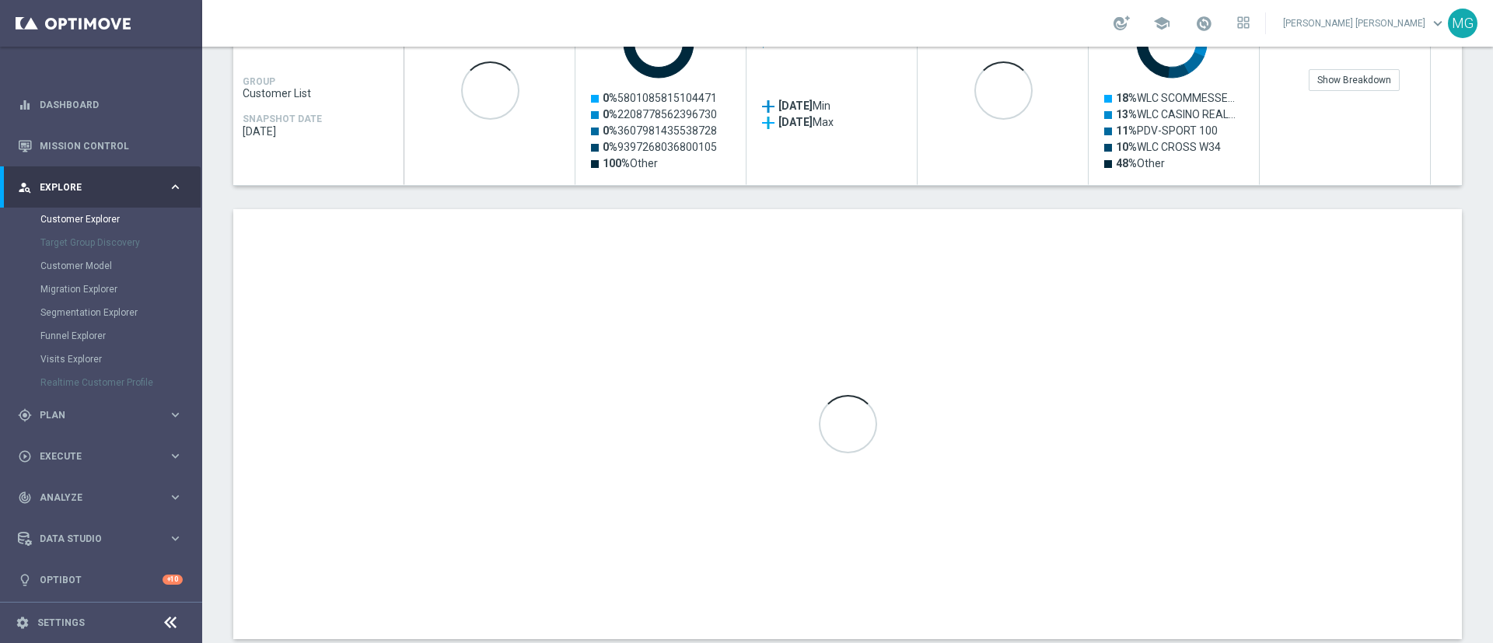
scroll to position [791, 0]
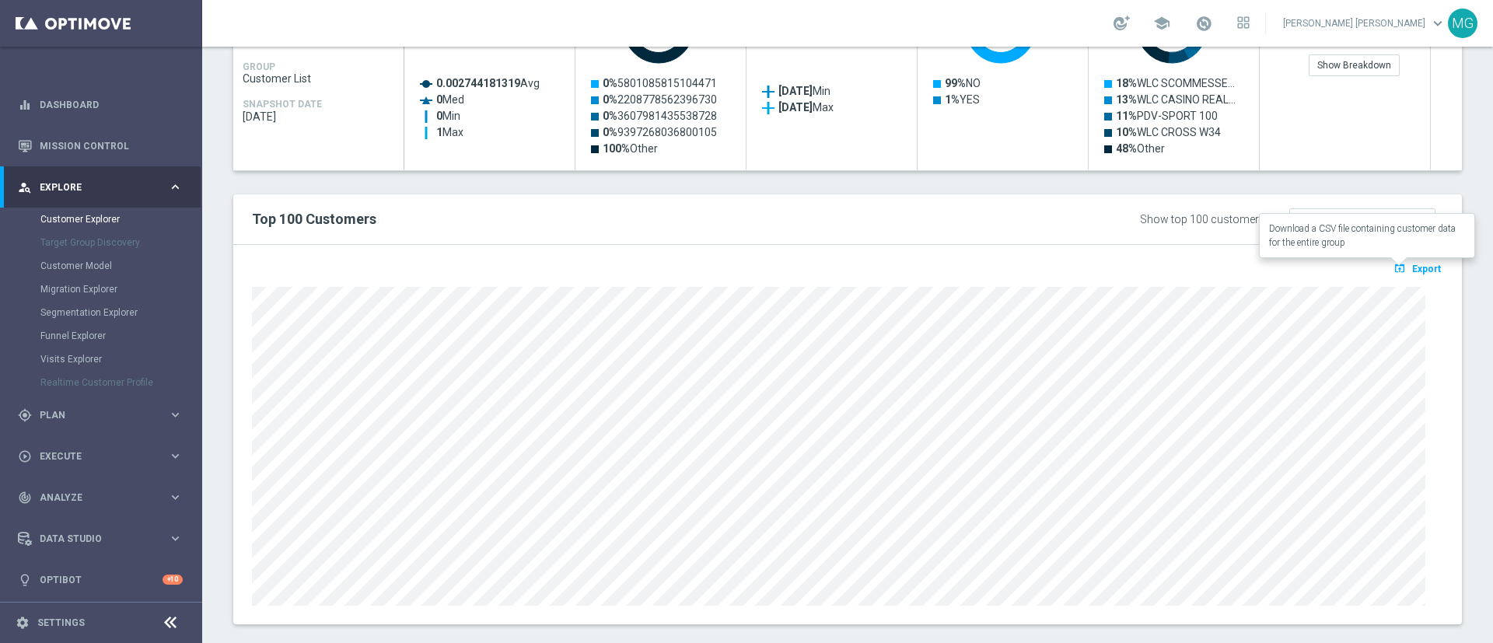
click at [1413, 264] on span "Export" at bounding box center [1426, 269] width 29 height 11
